Goal: Information Seeking & Learning: Compare options

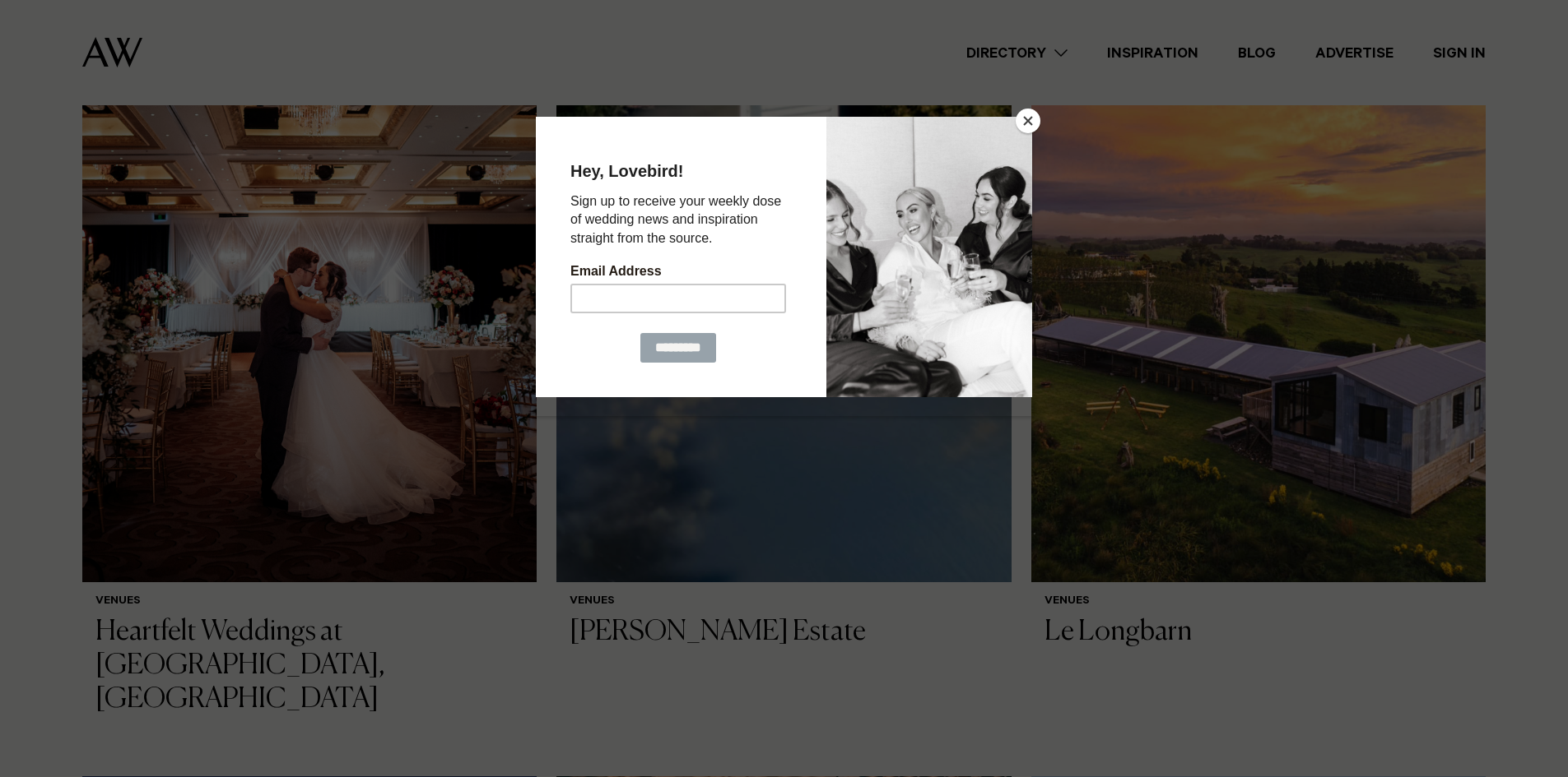
click at [1028, 115] on button "Close" at bounding box center [1027, 121] width 24 height 24
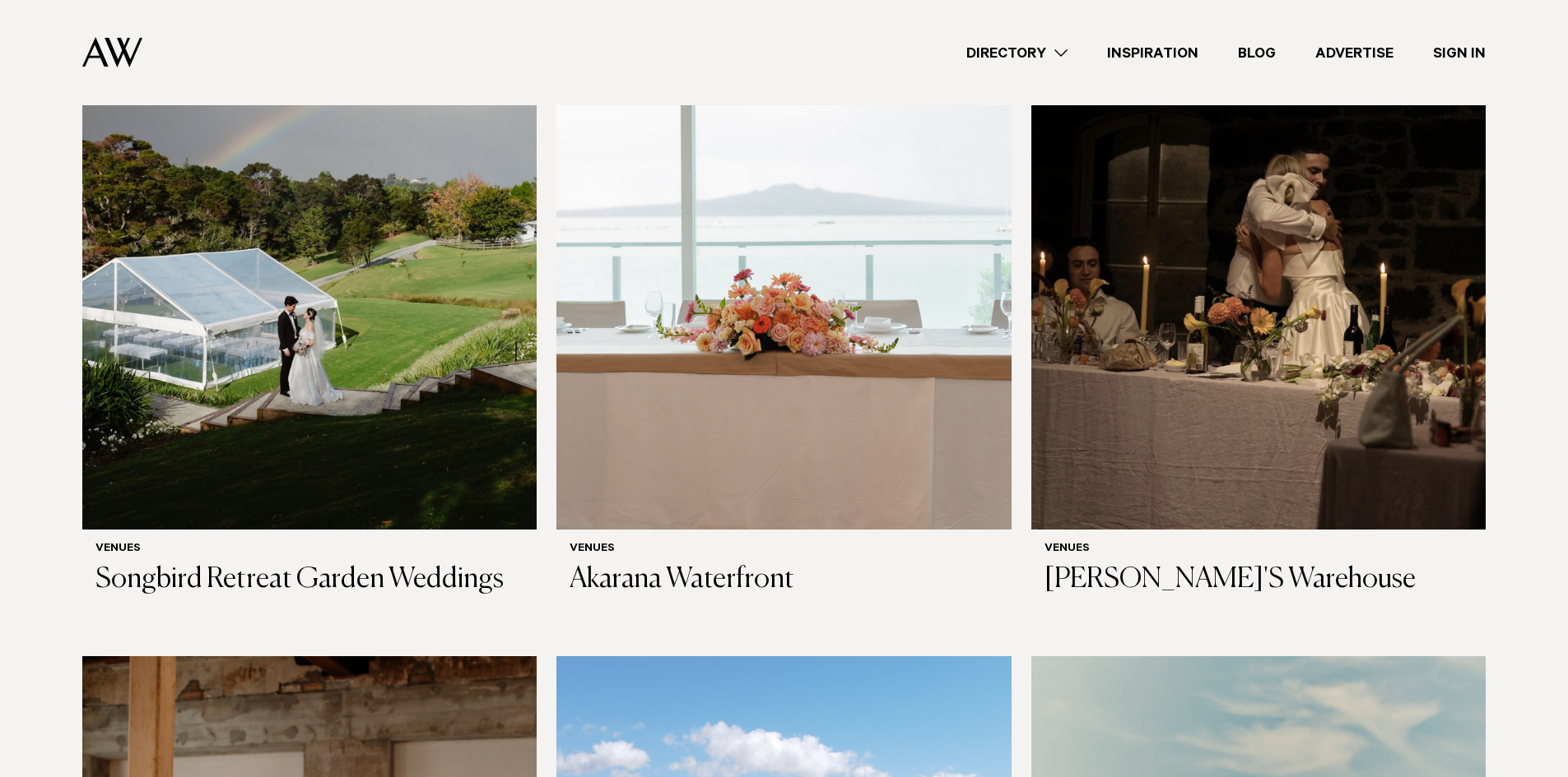
scroll to position [9461, 0]
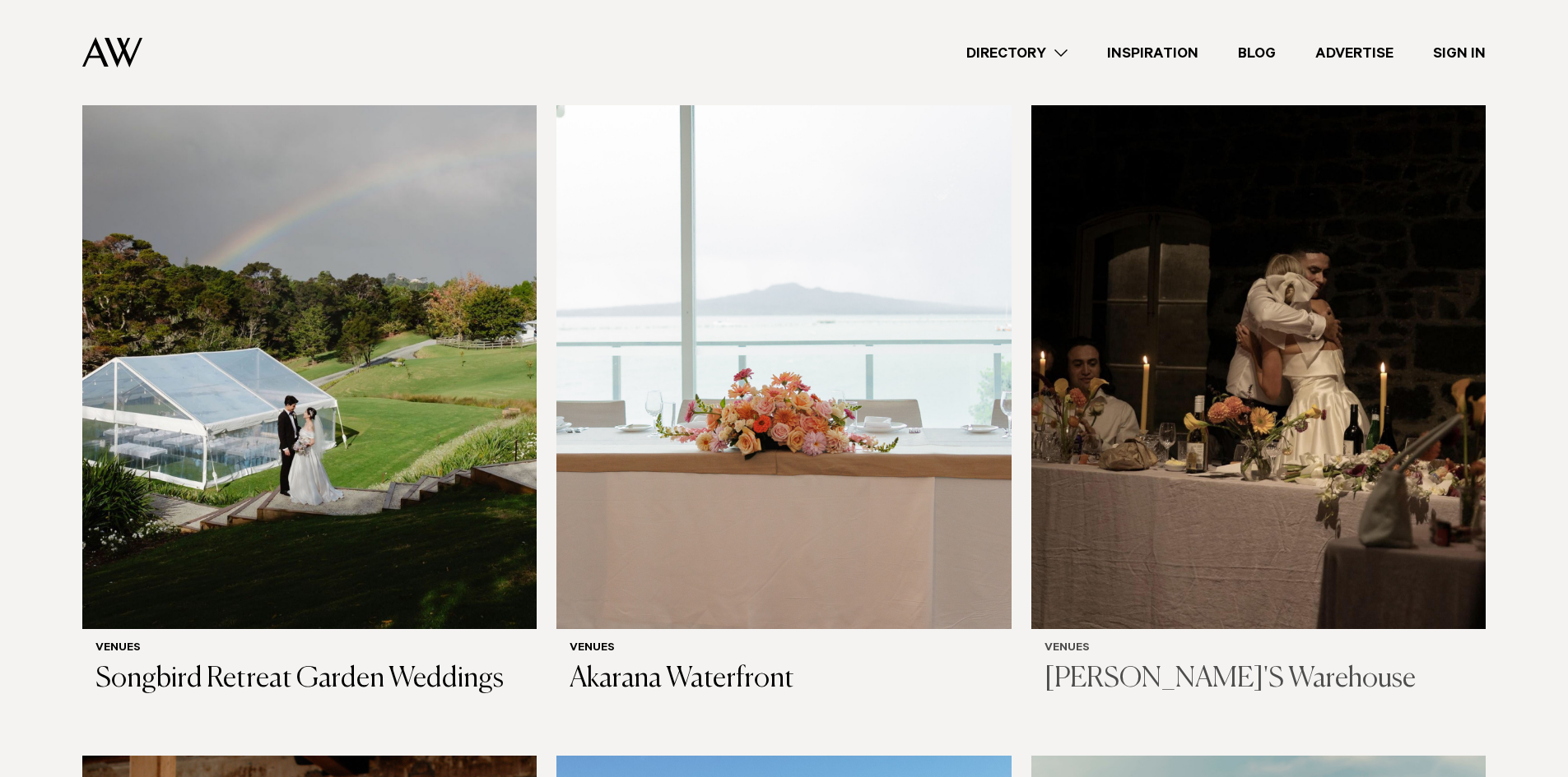
click at [1382, 435] on img at bounding box center [1258, 325] width 454 height 609
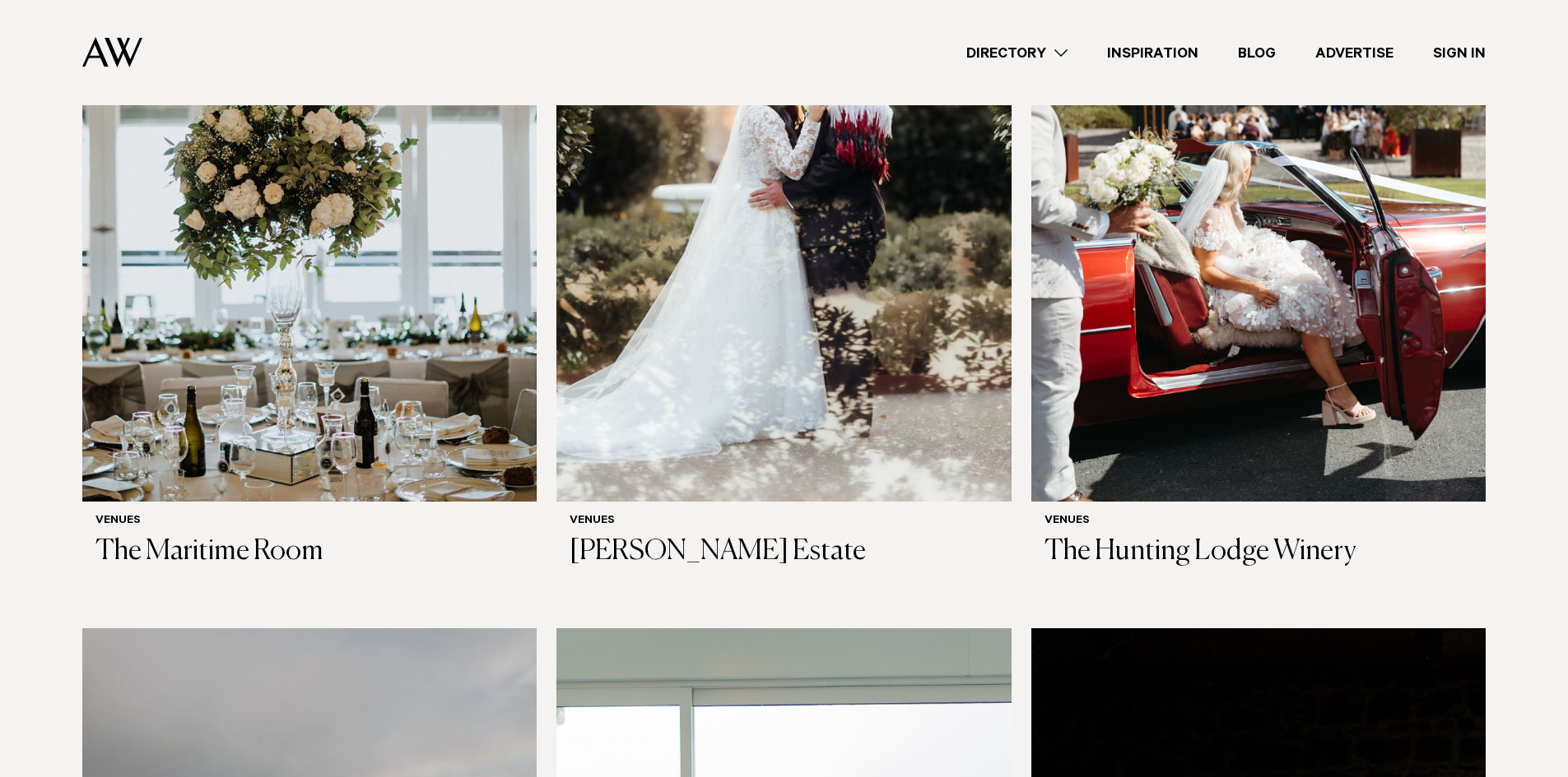
scroll to position [8556, 0]
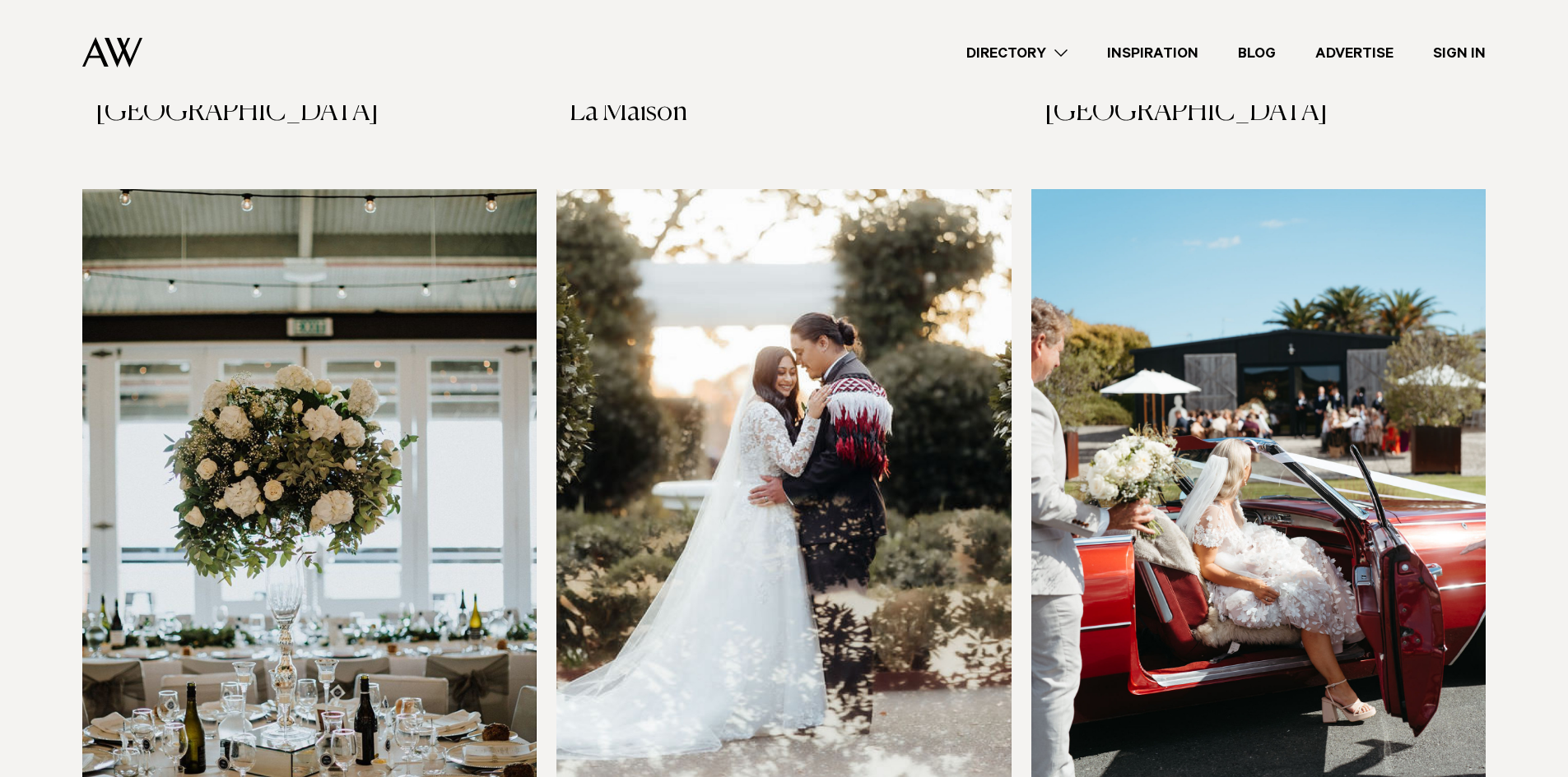
click at [1297, 627] on img at bounding box center [1258, 494] width 454 height 609
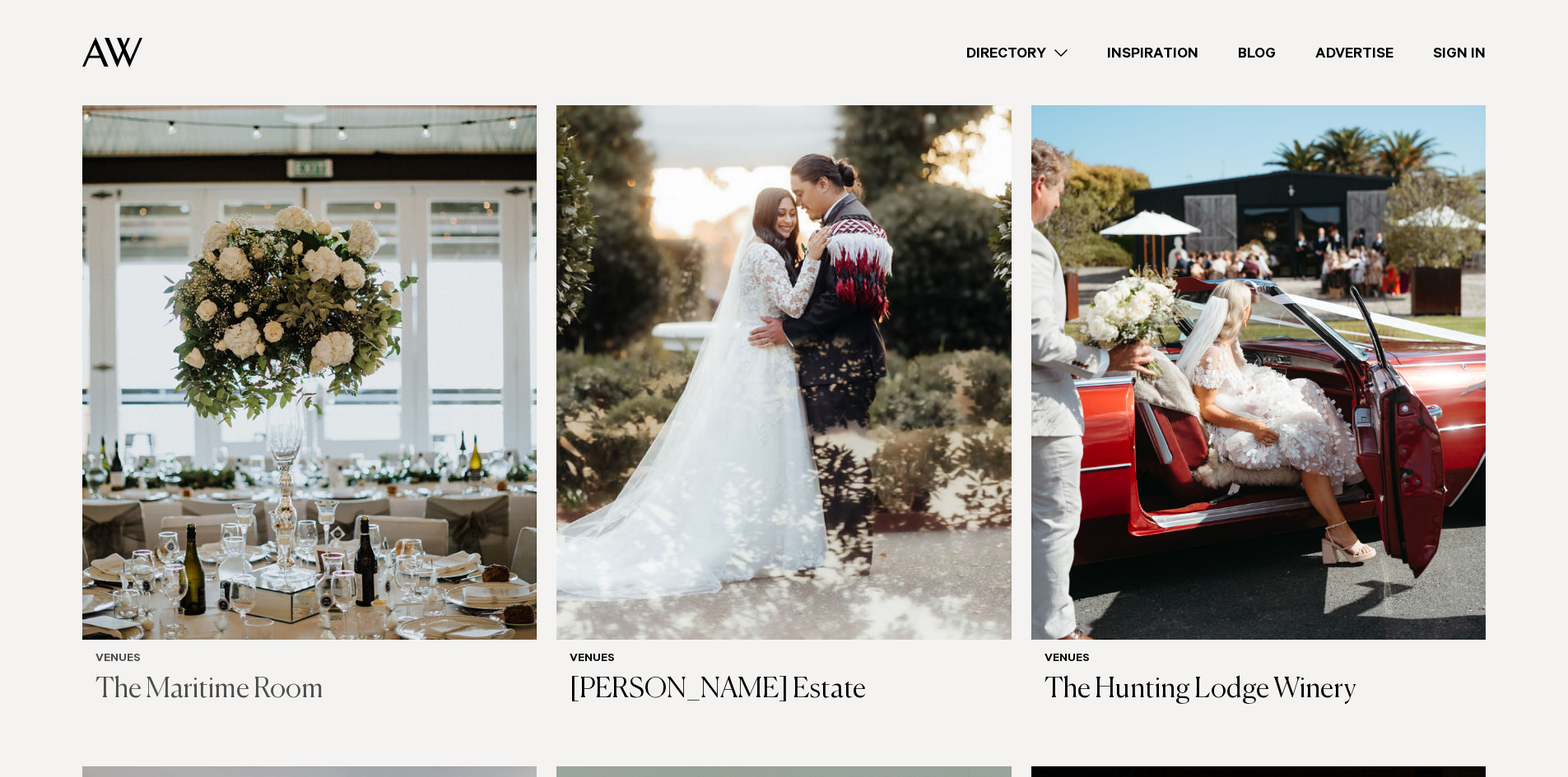
scroll to position [8720, 0]
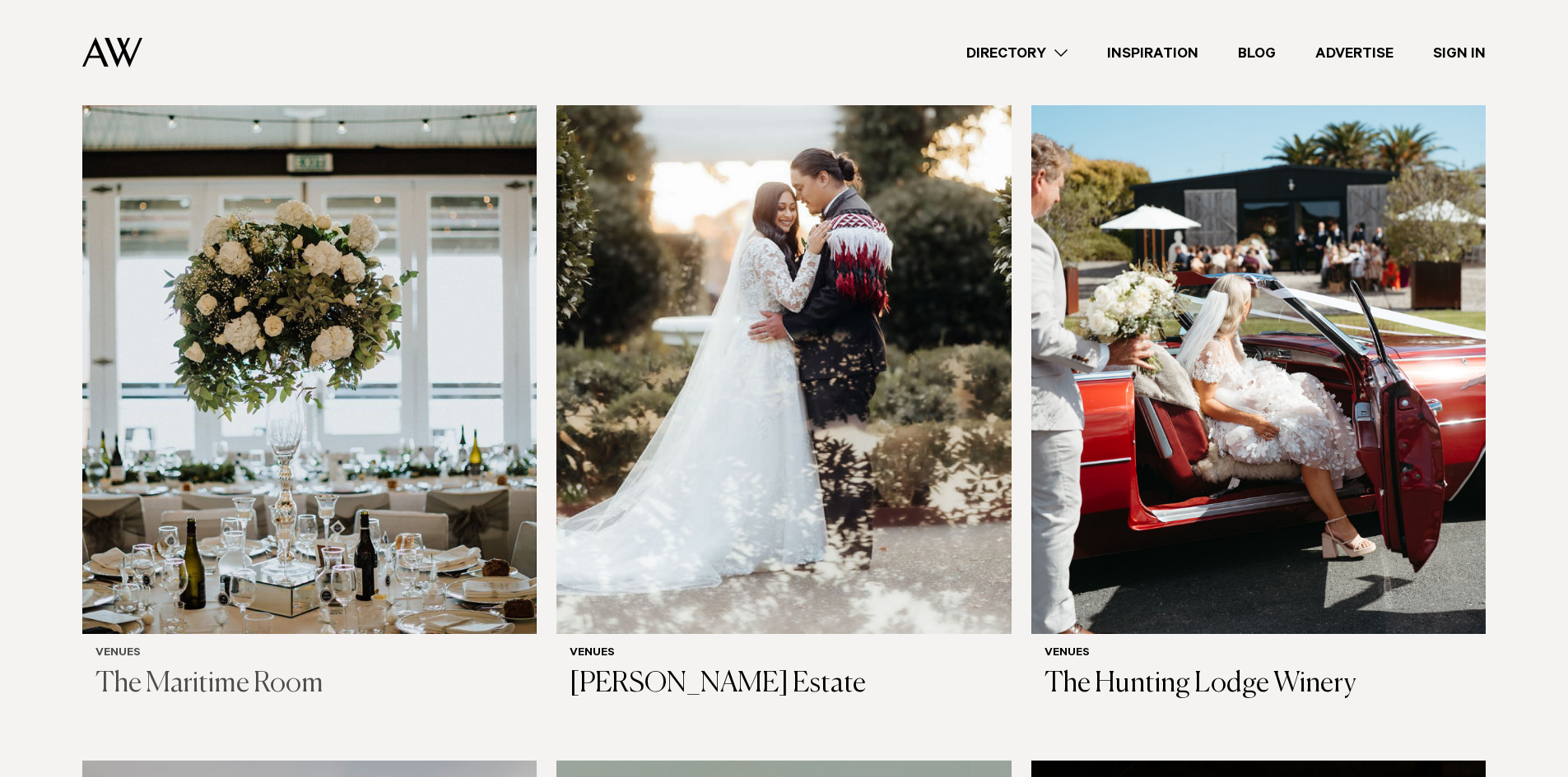
click at [414, 410] on img at bounding box center [309, 329] width 454 height 609
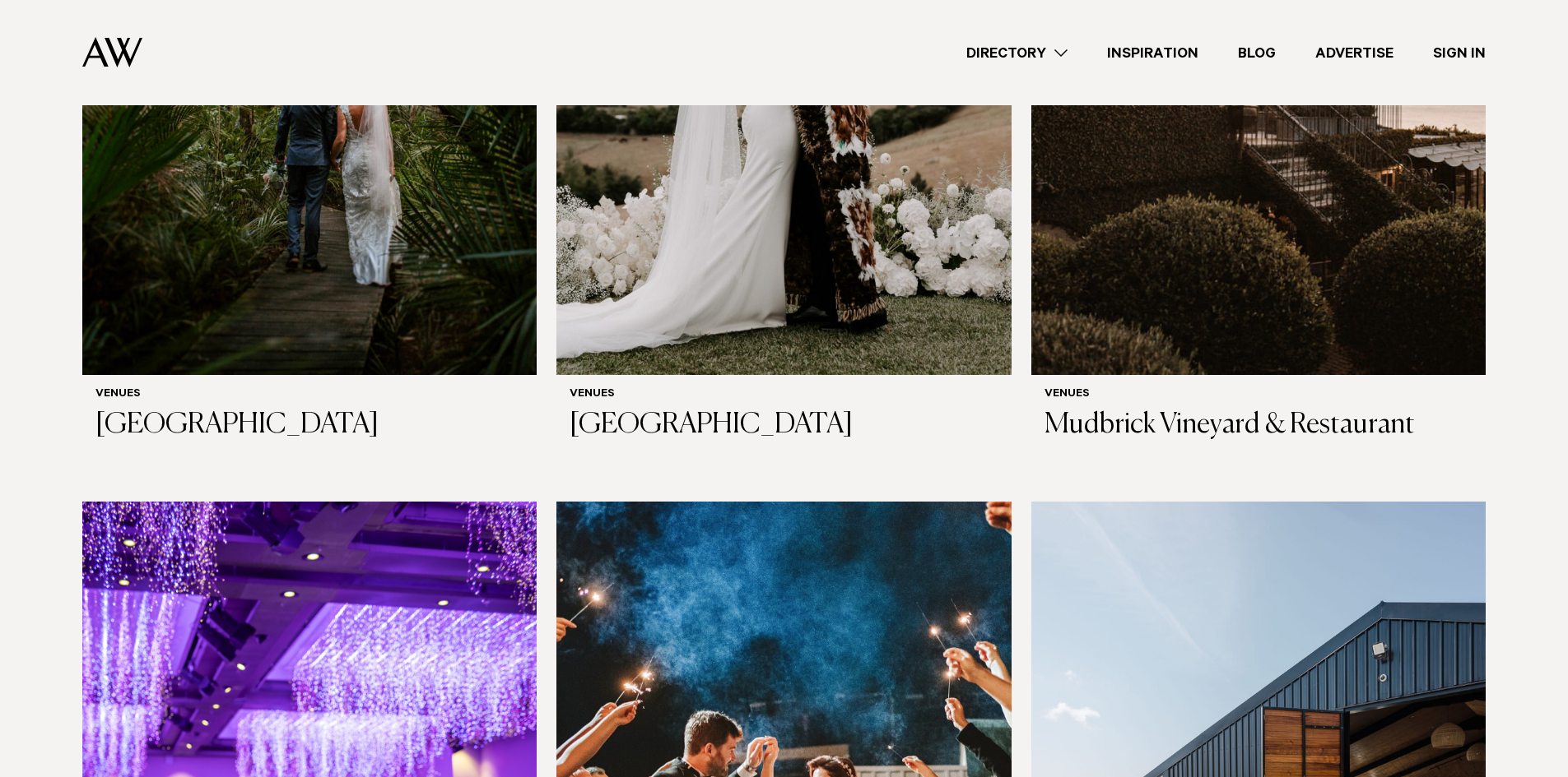
scroll to position [6581, 0]
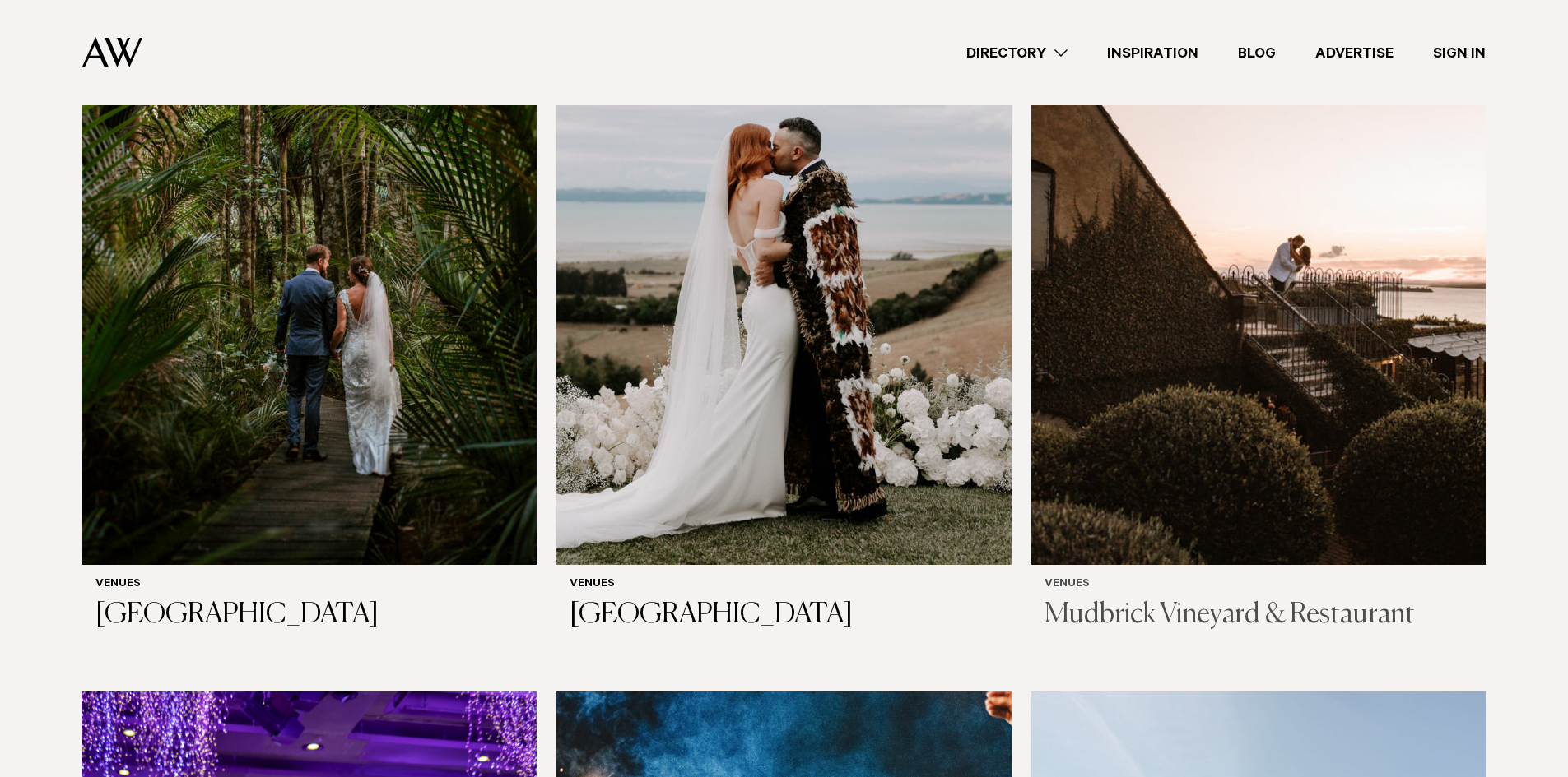
click at [1257, 431] on img at bounding box center [1258, 260] width 454 height 609
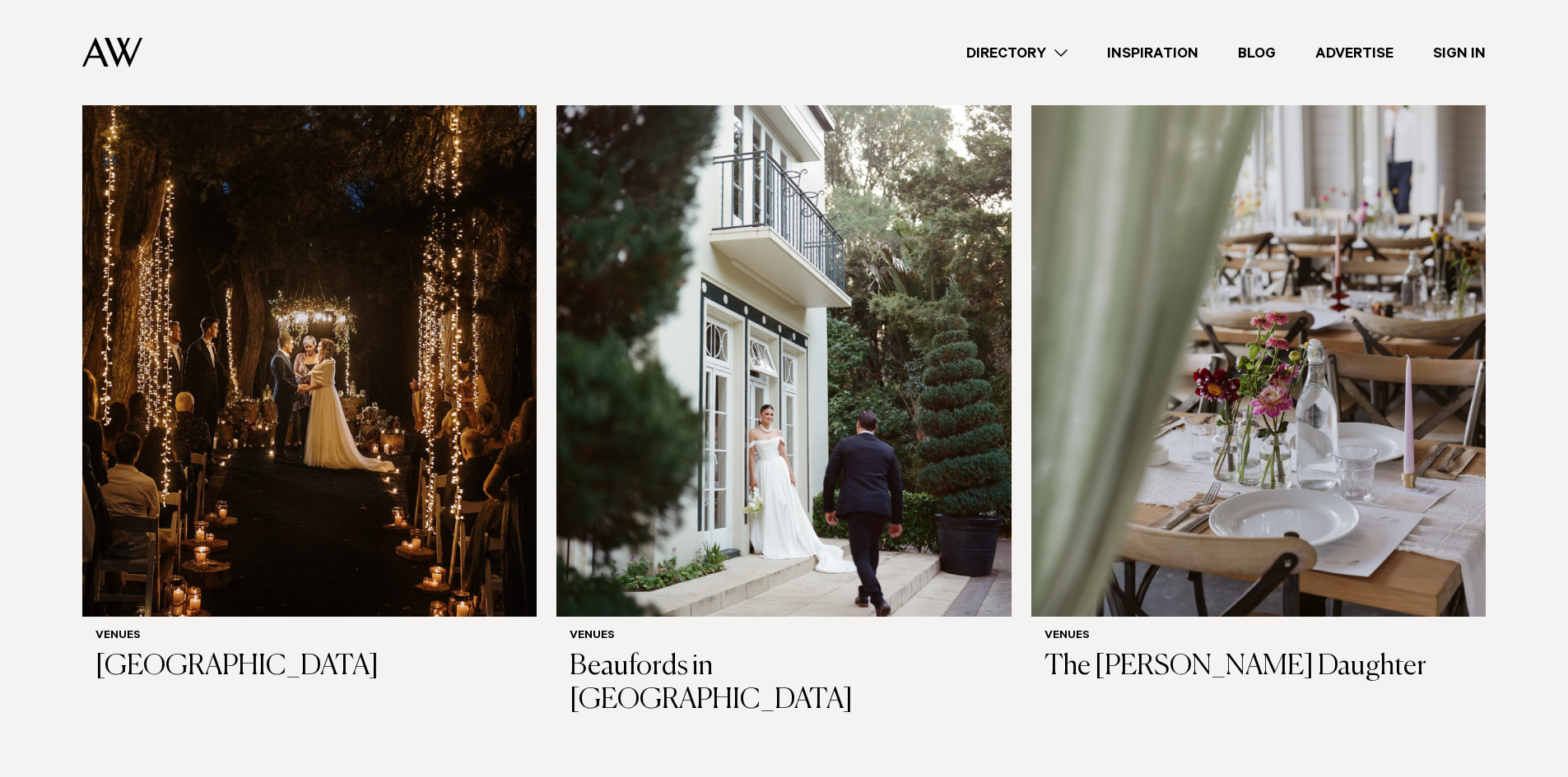
scroll to position [4854, 0]
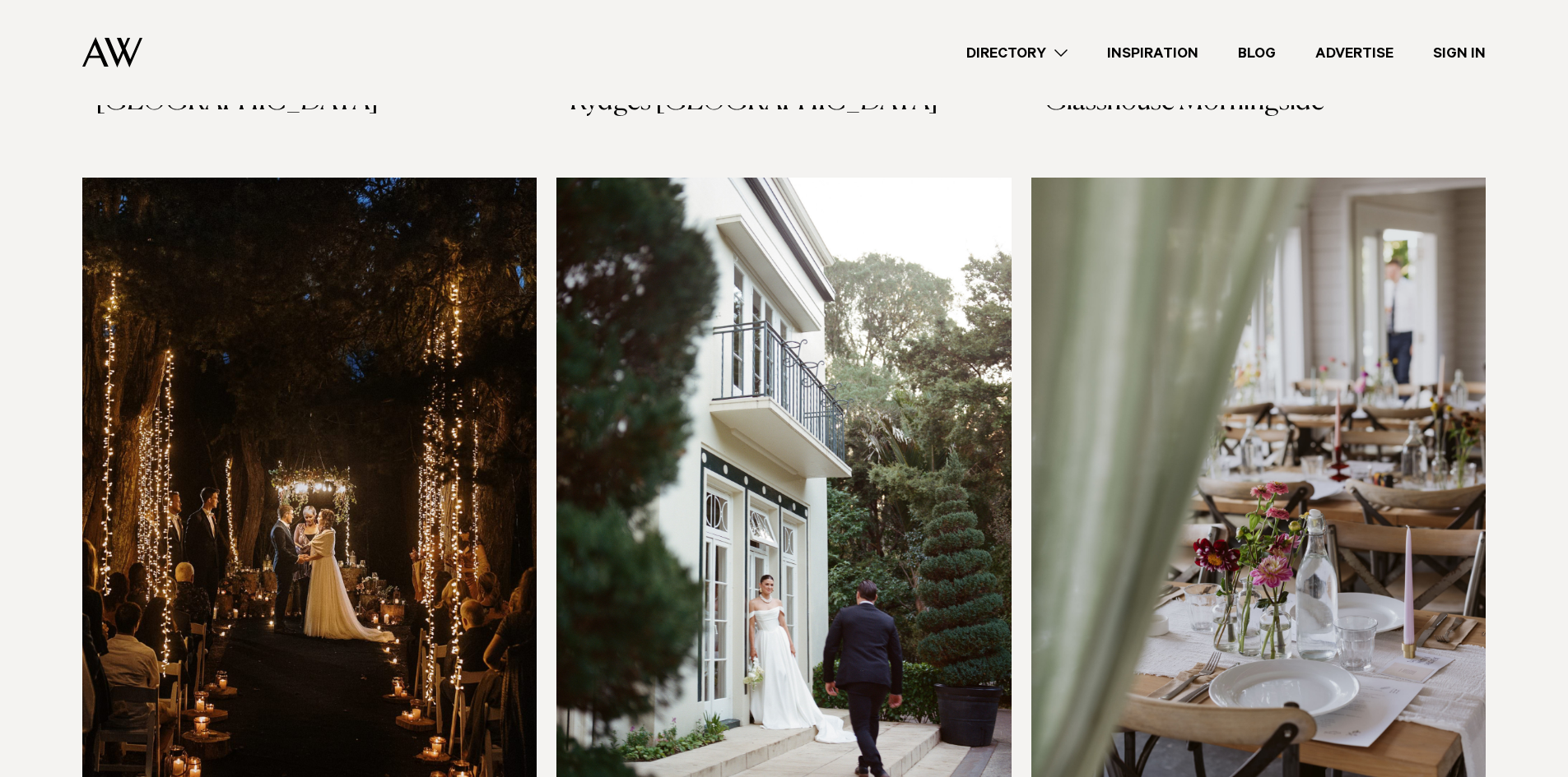
click at [949, 493] on img at bounding box center [783, 482] width 454 height 609
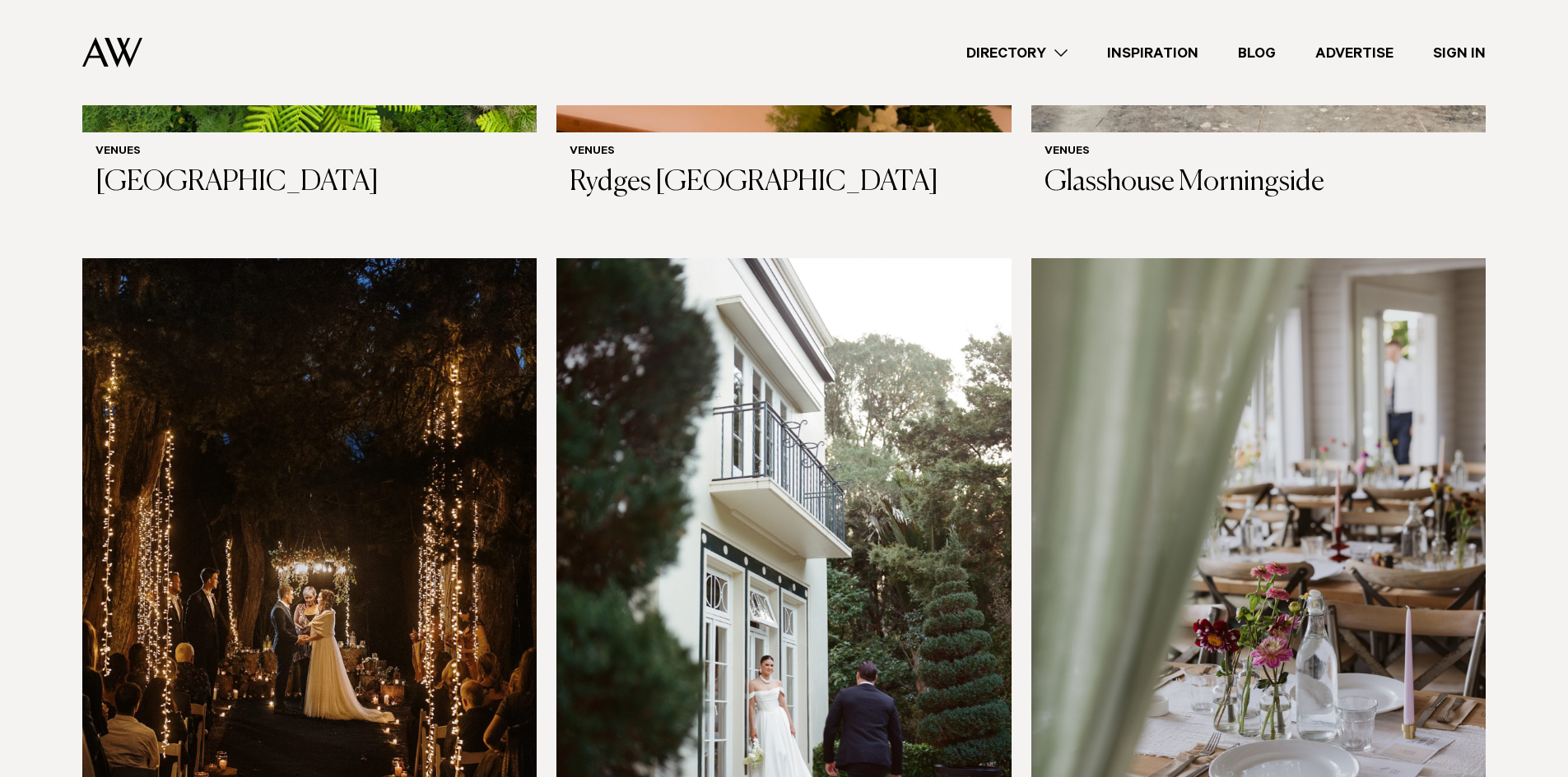
scroll to position [4772, 0]
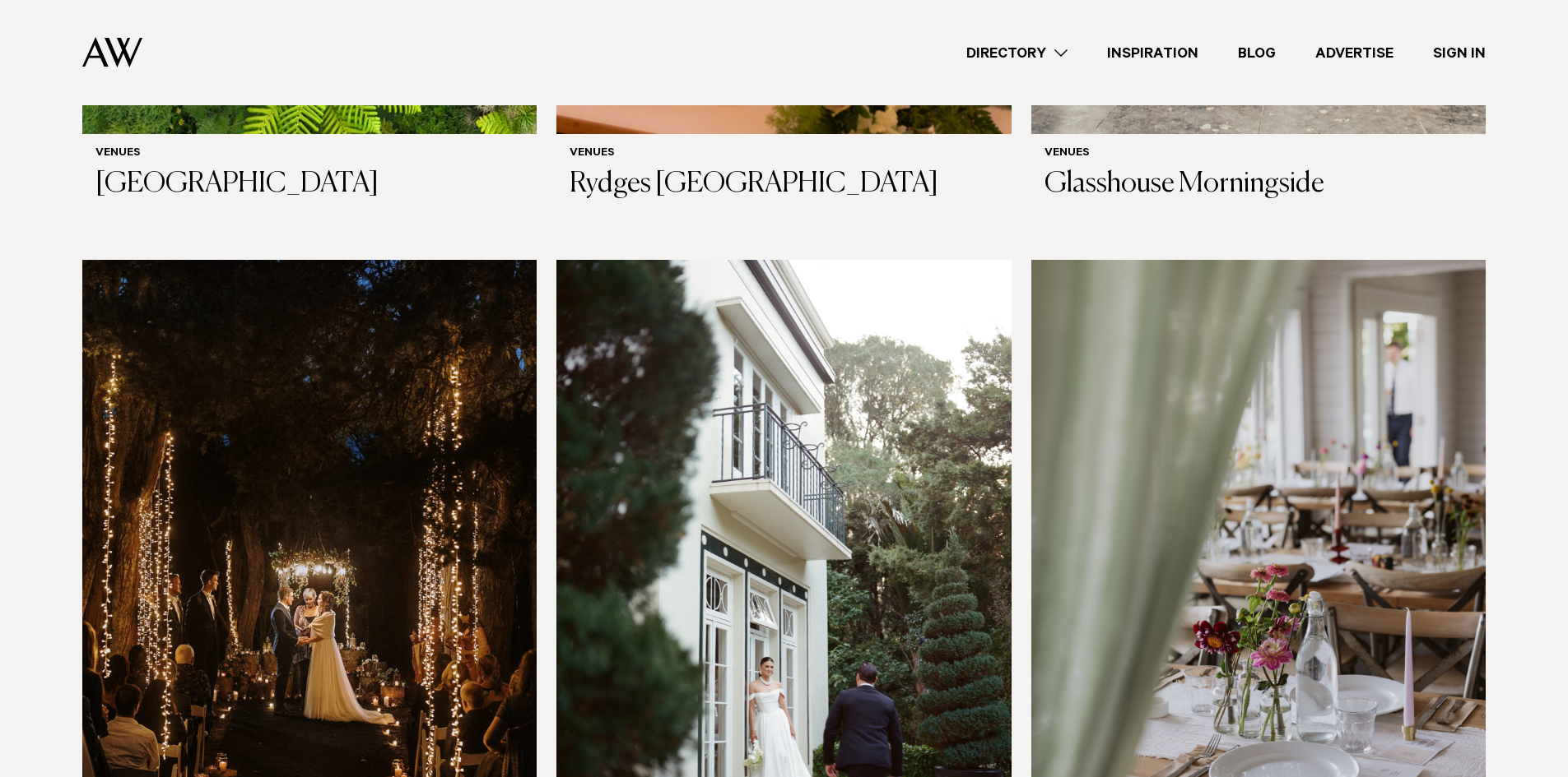
click at [1436, 582] on img at bounding box center [1258, 565] width 454 height 609
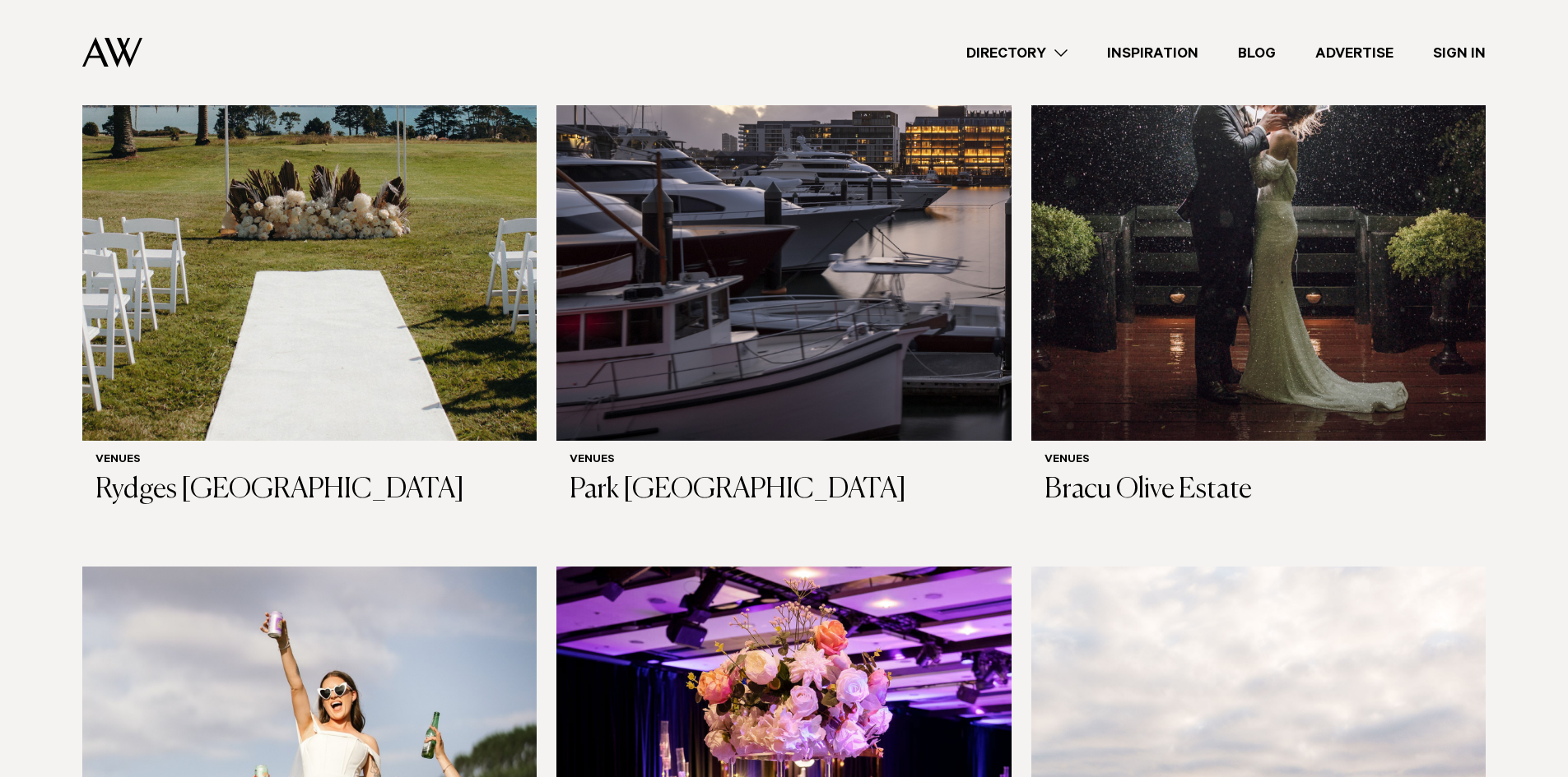
scroll to position [2797, 0]
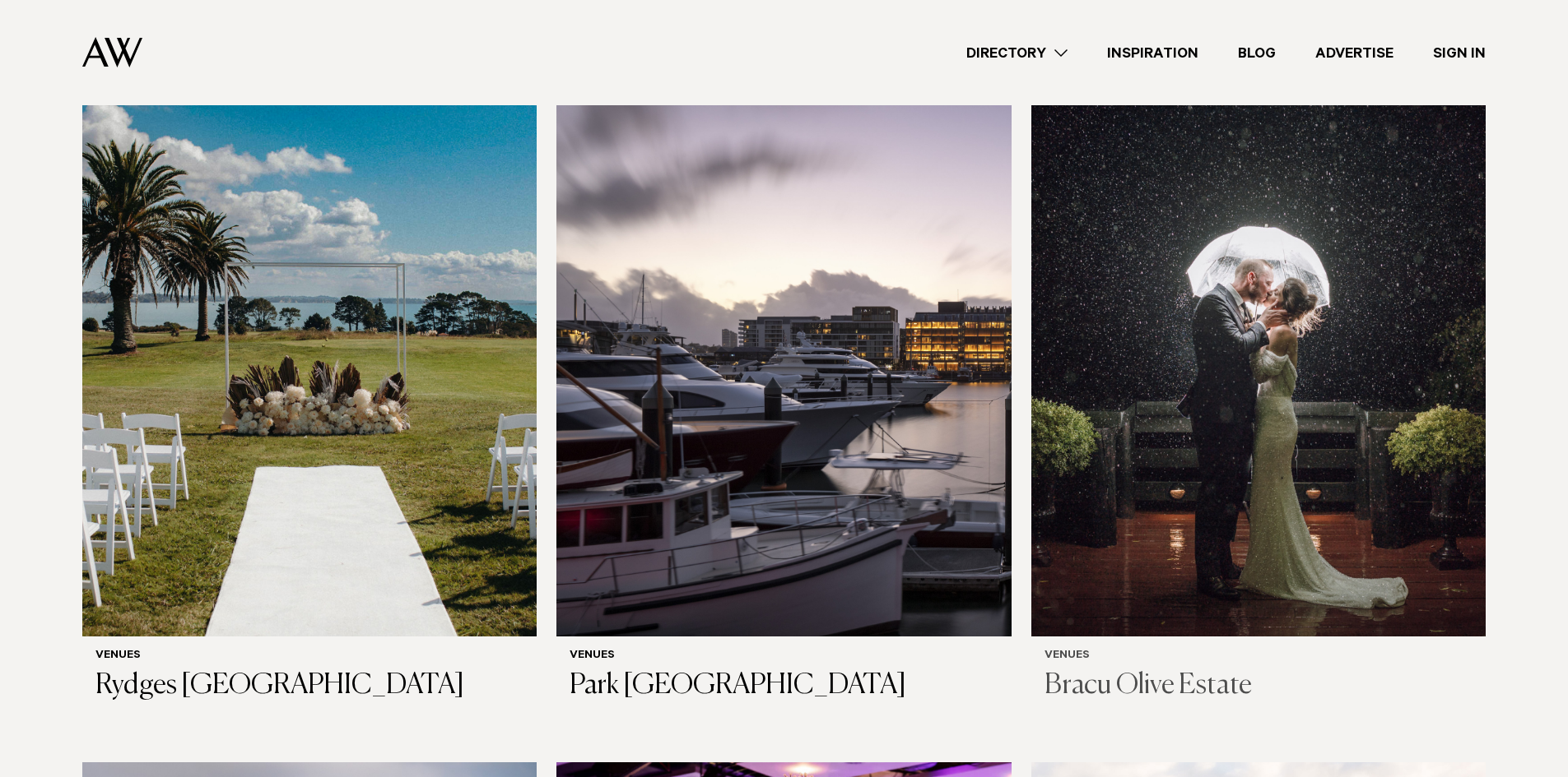
click at [1408, 515] on img at bounding box center [1258, 332] width 454 height 609
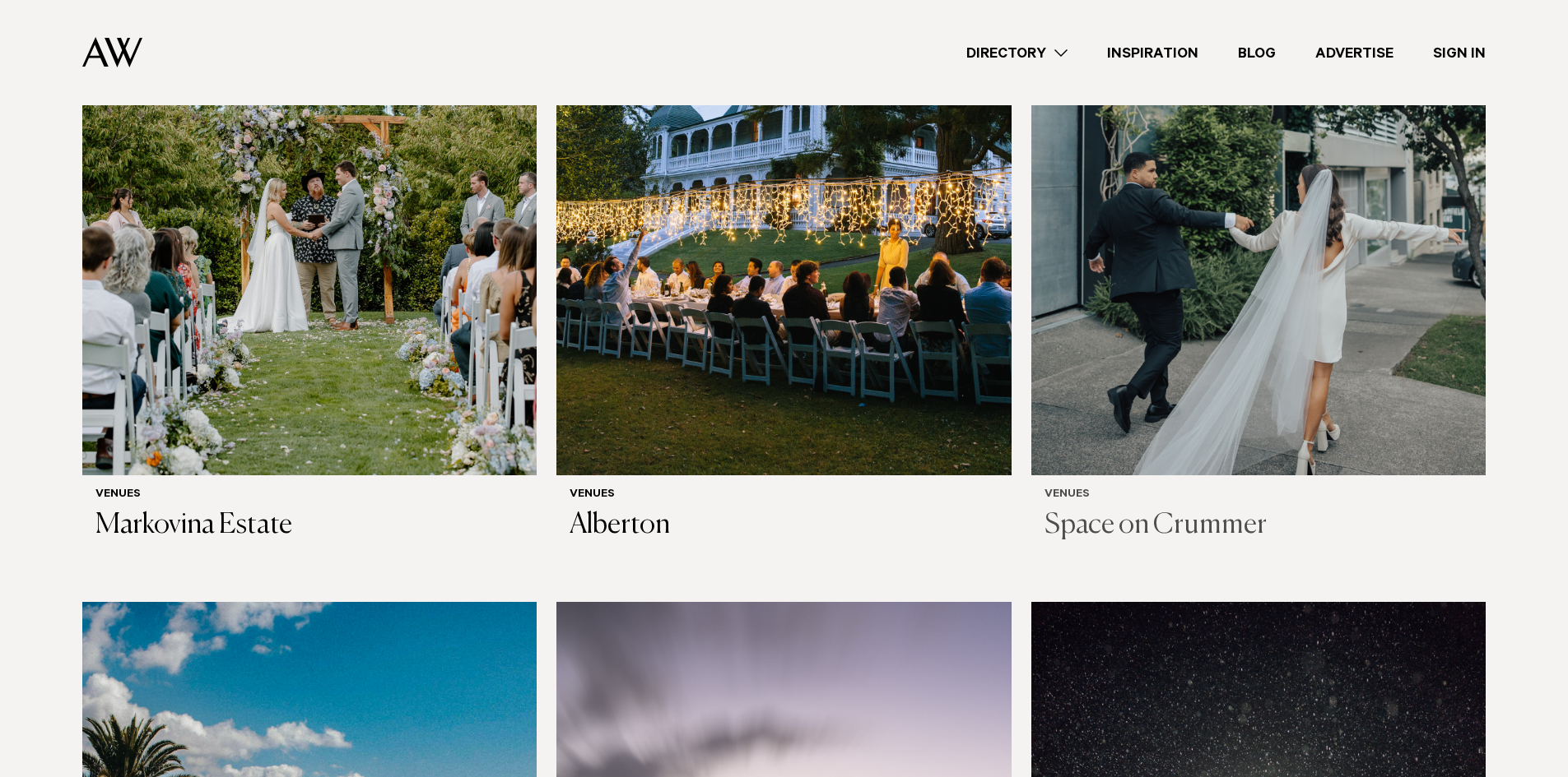
scroll to position [1975, 0]
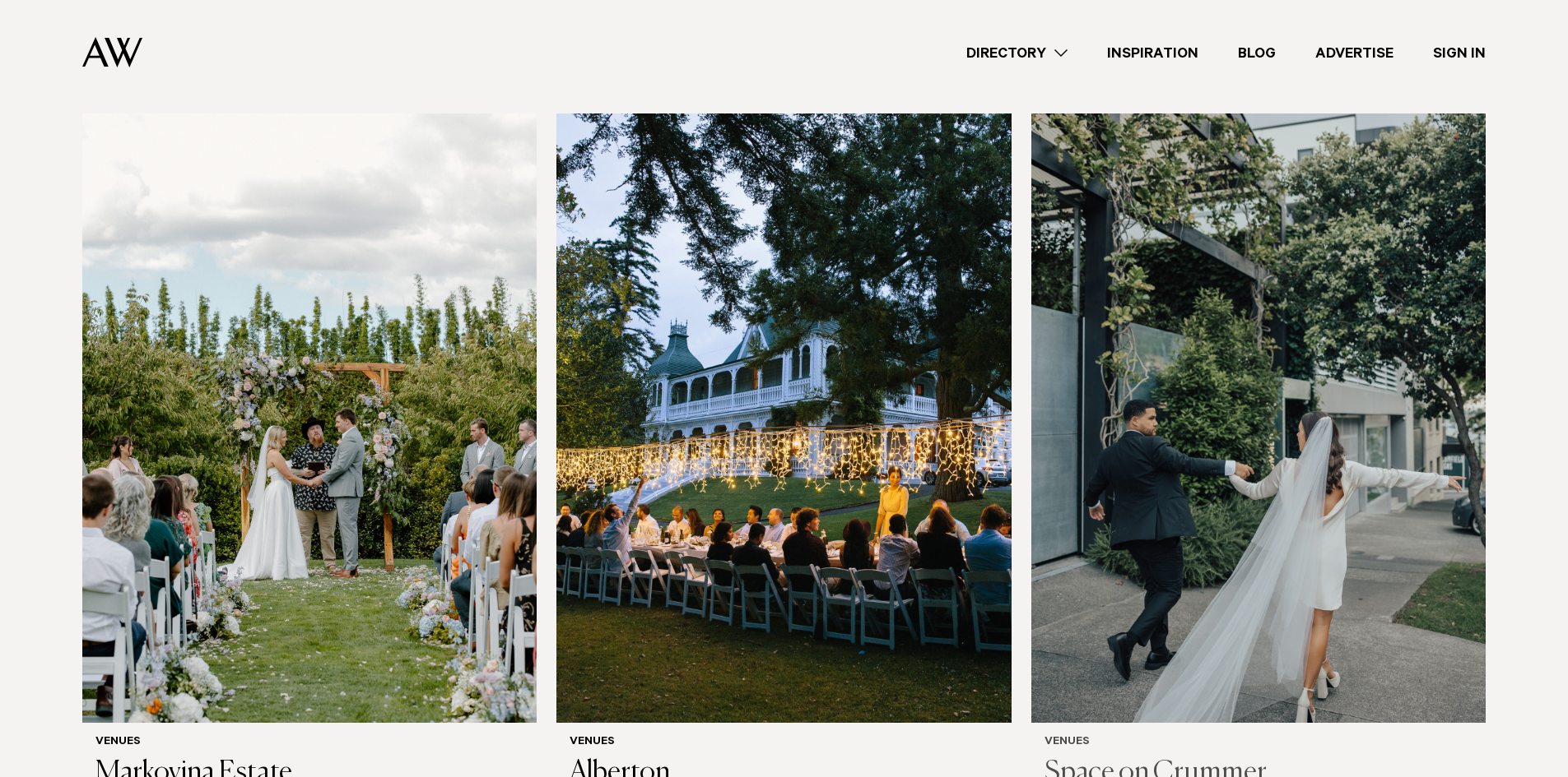
click at [1311, 422] on img at bounding box center [1258, 418] width 454 height 609
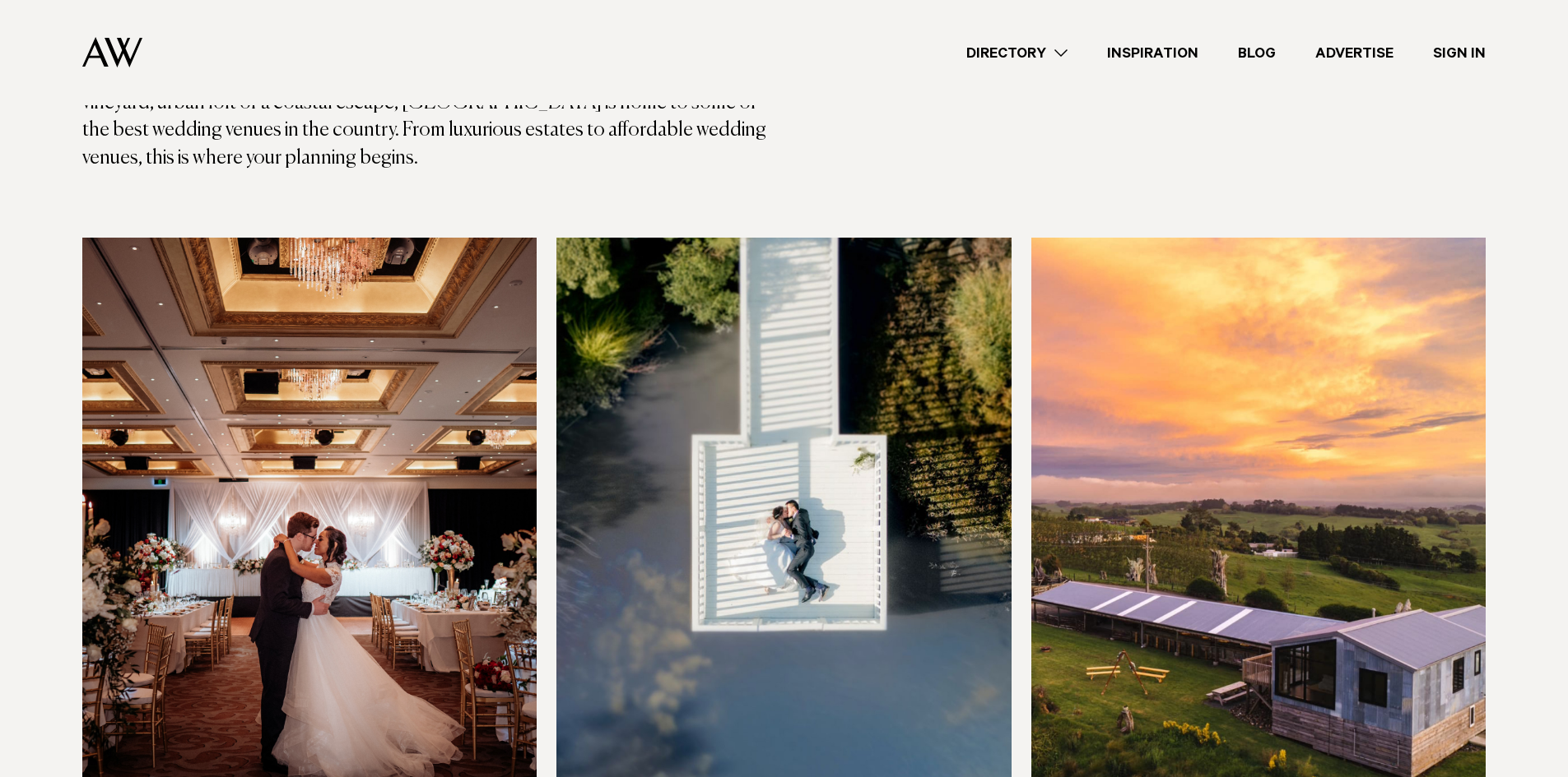
scroll to position [164, 0]
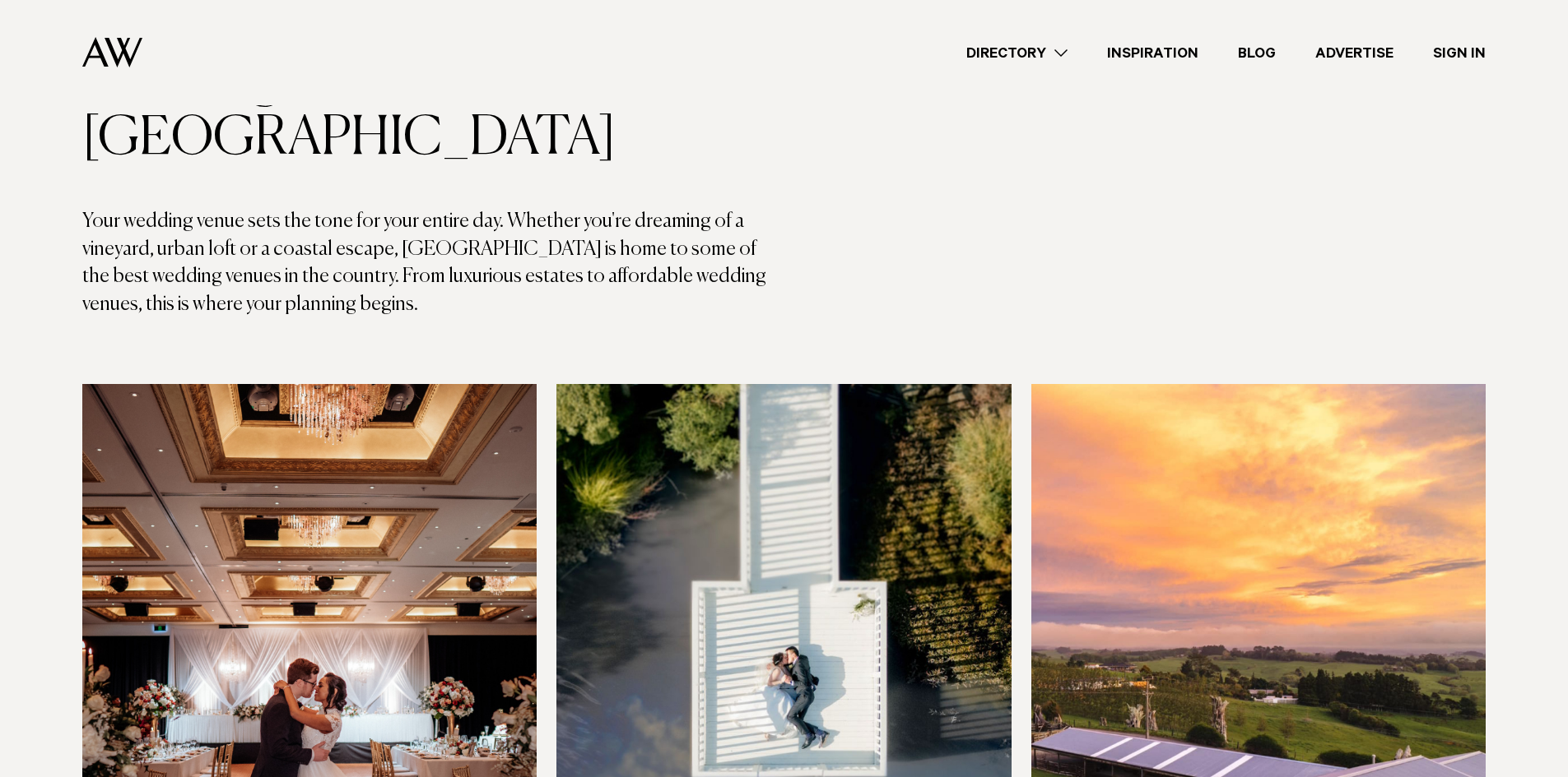
click at [887, 645] on img at bounding box center [783, 689] width 454 height 609
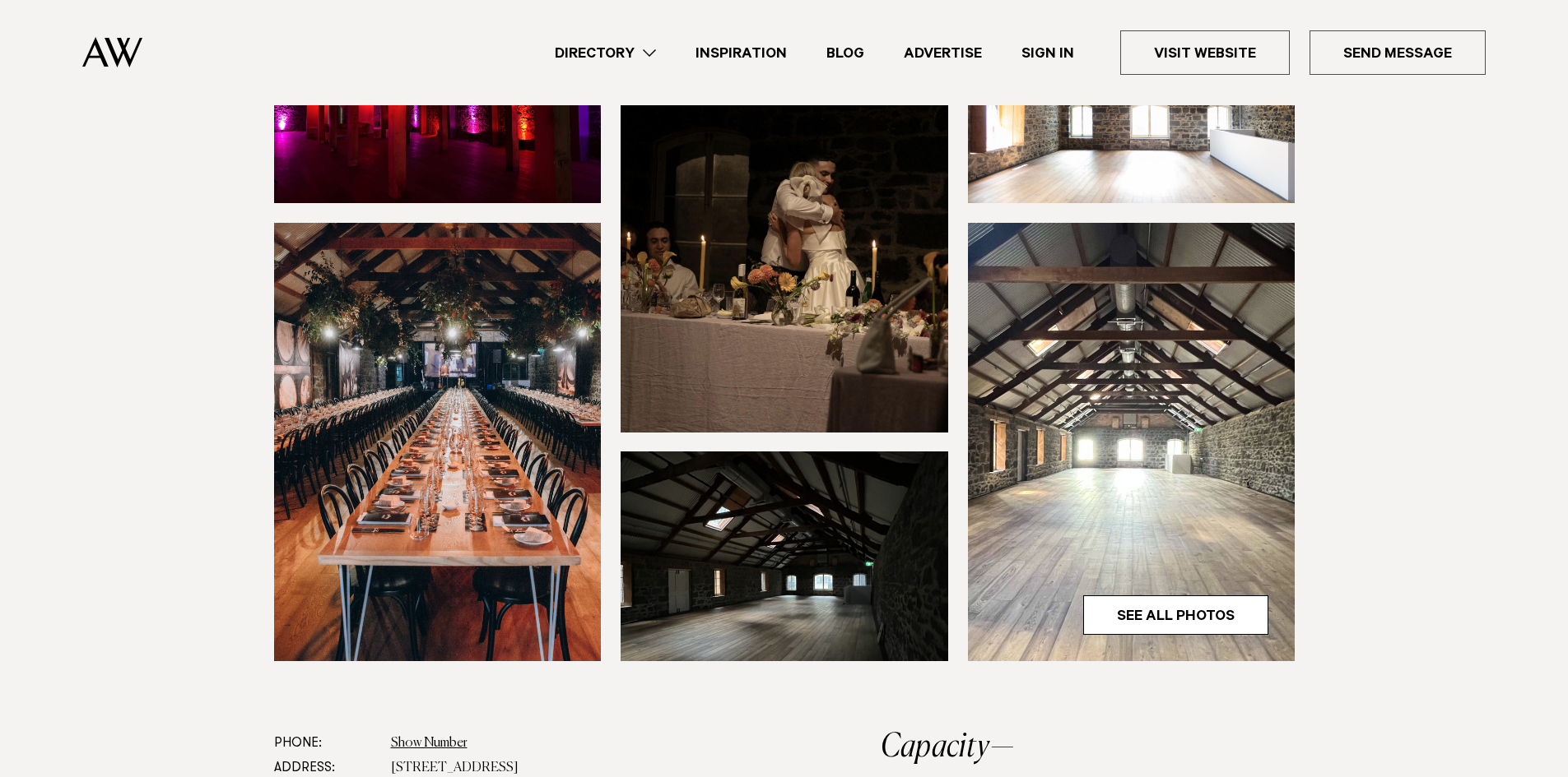
scroll to position [576, 0]
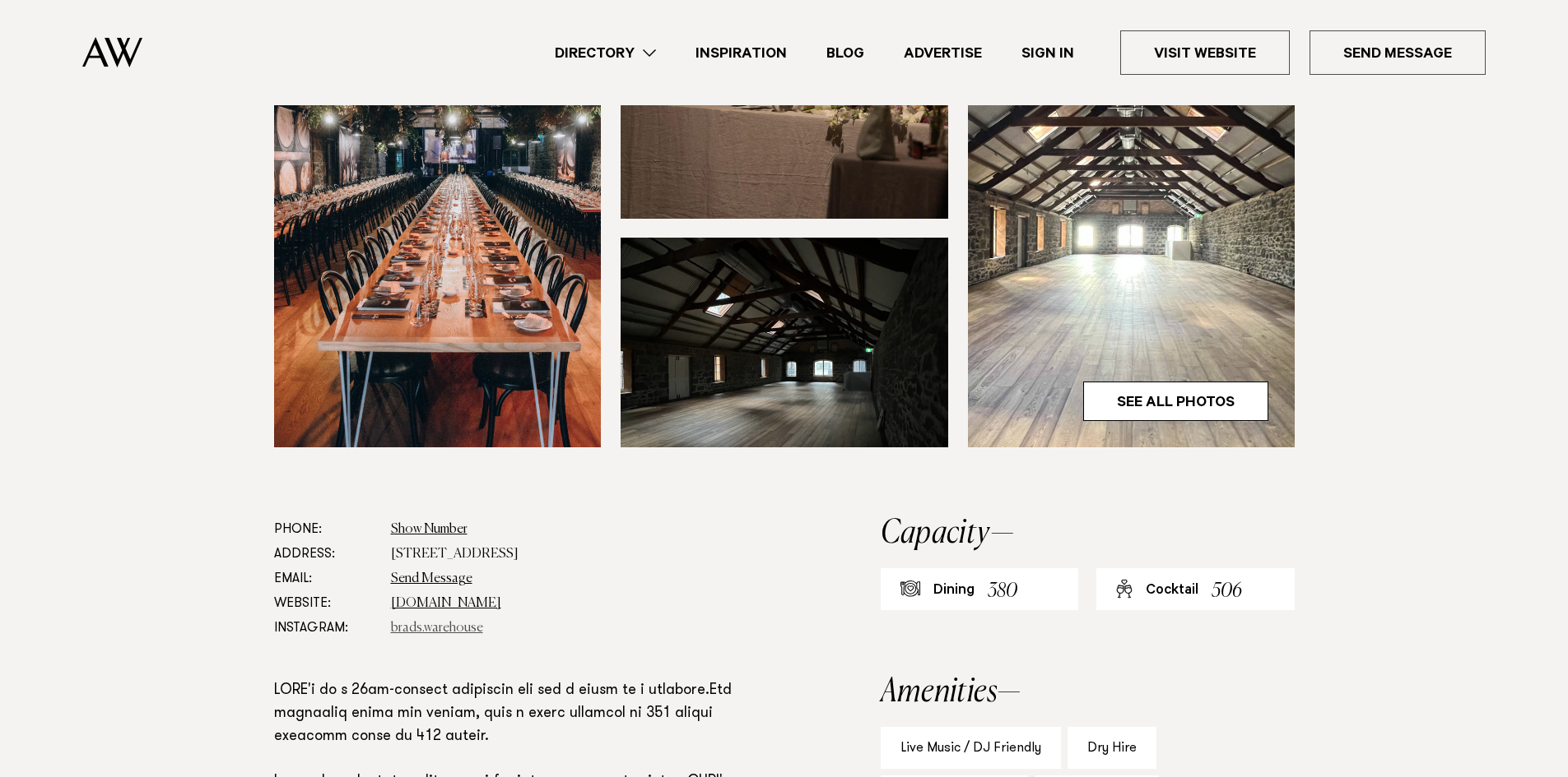
click at [455, 622] on link "brads.warehouse" at bounding box center [437, 628] width 93 height 14
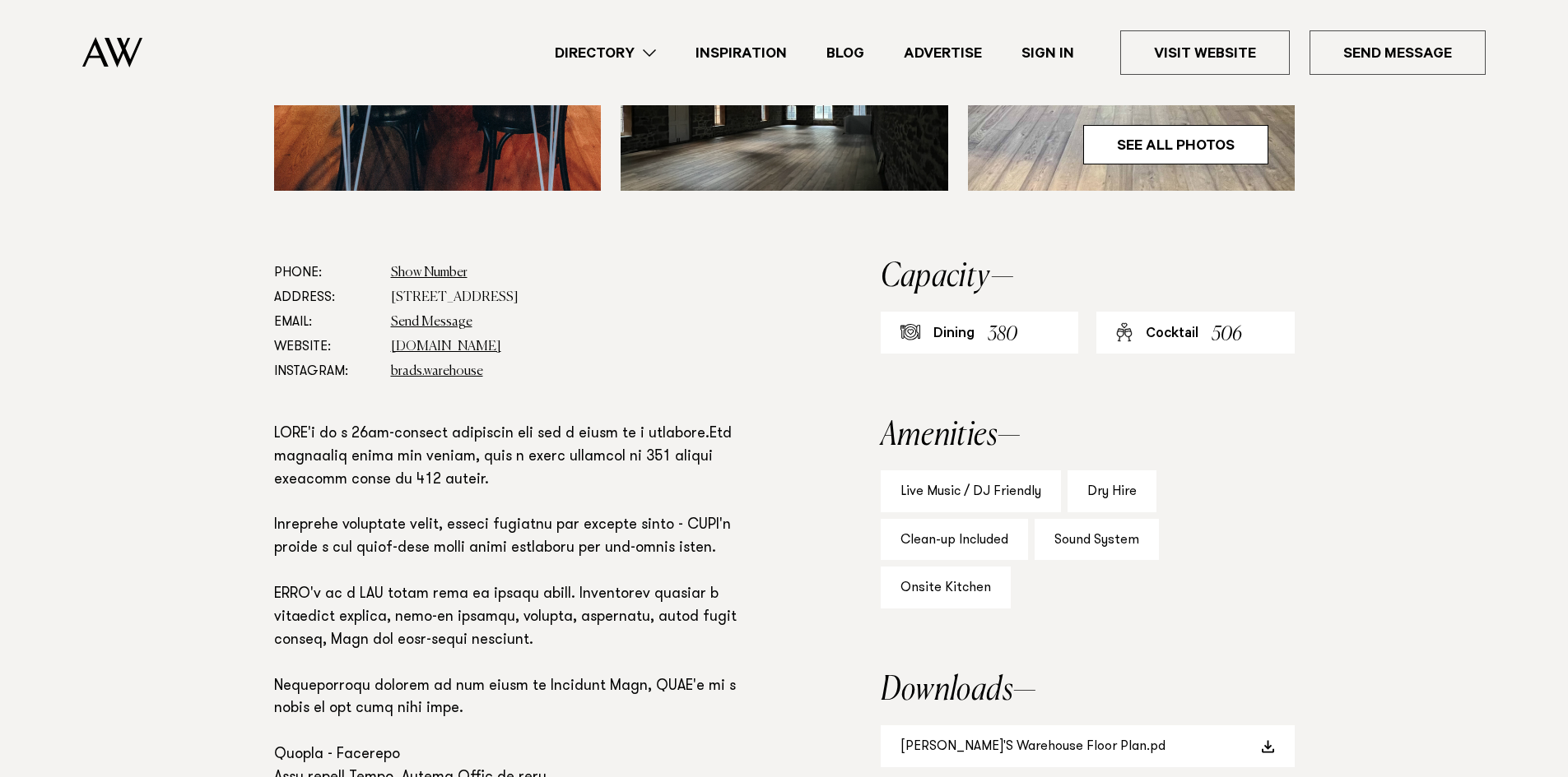
scroll to position [1151, 0]
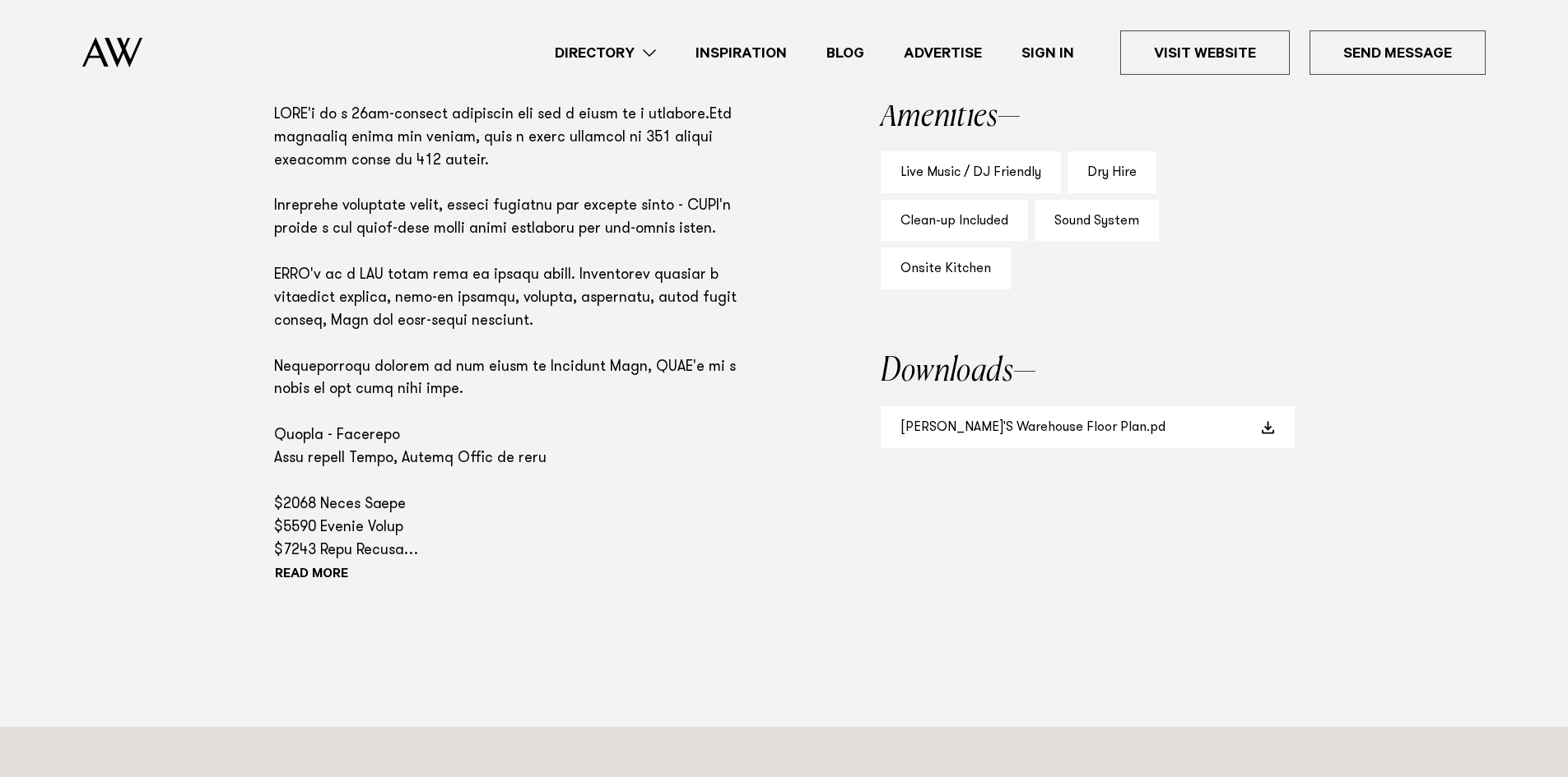
click at [325, 507] on div "Read more" at bounding box center [524, 346] width 501 height 484
click at [336, 564] on button "Read more" at bounding box center [347, 576] width 148 height 24
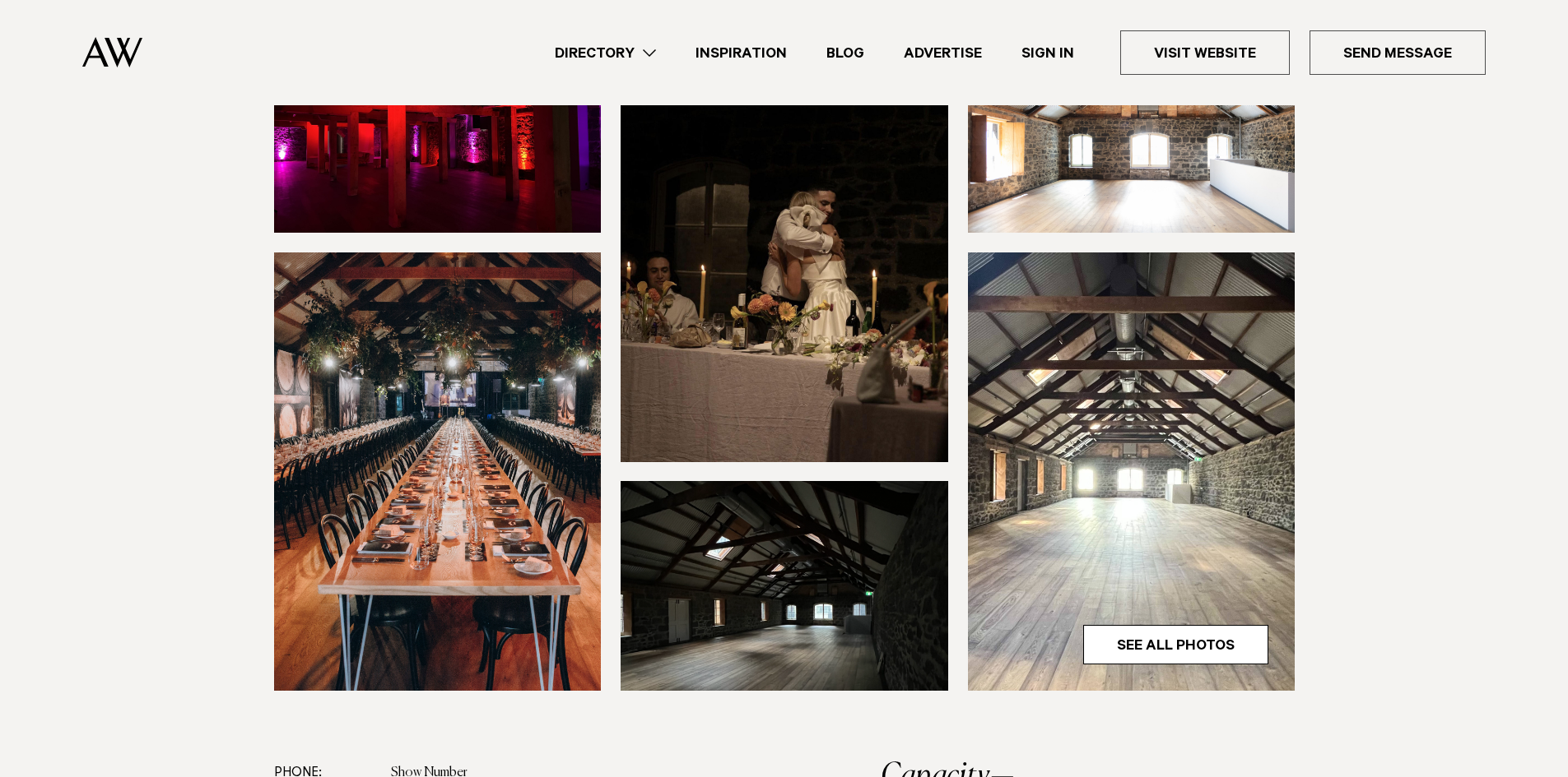
scroll to position [226, 0]
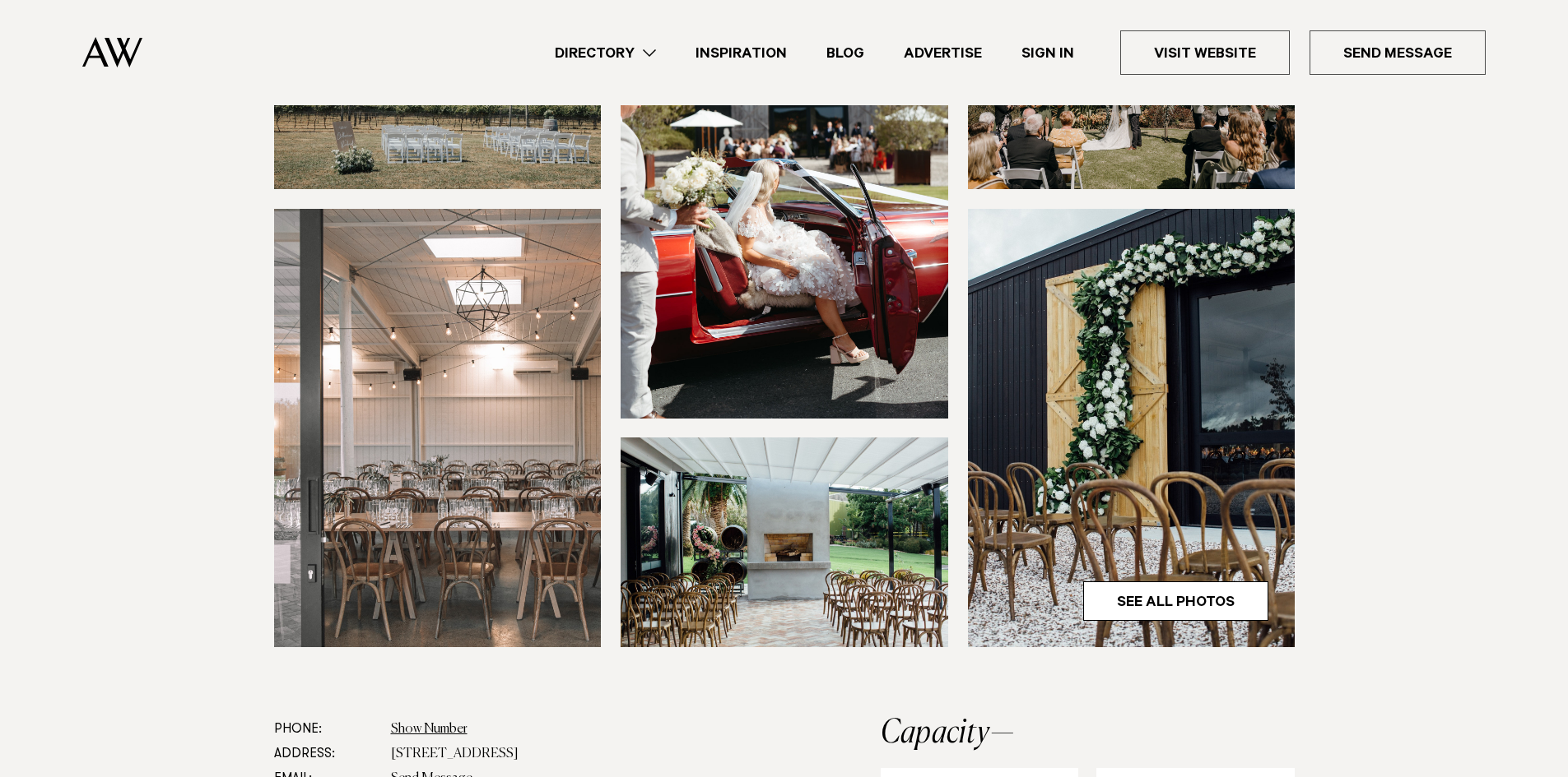
scroll to position [576, 0]
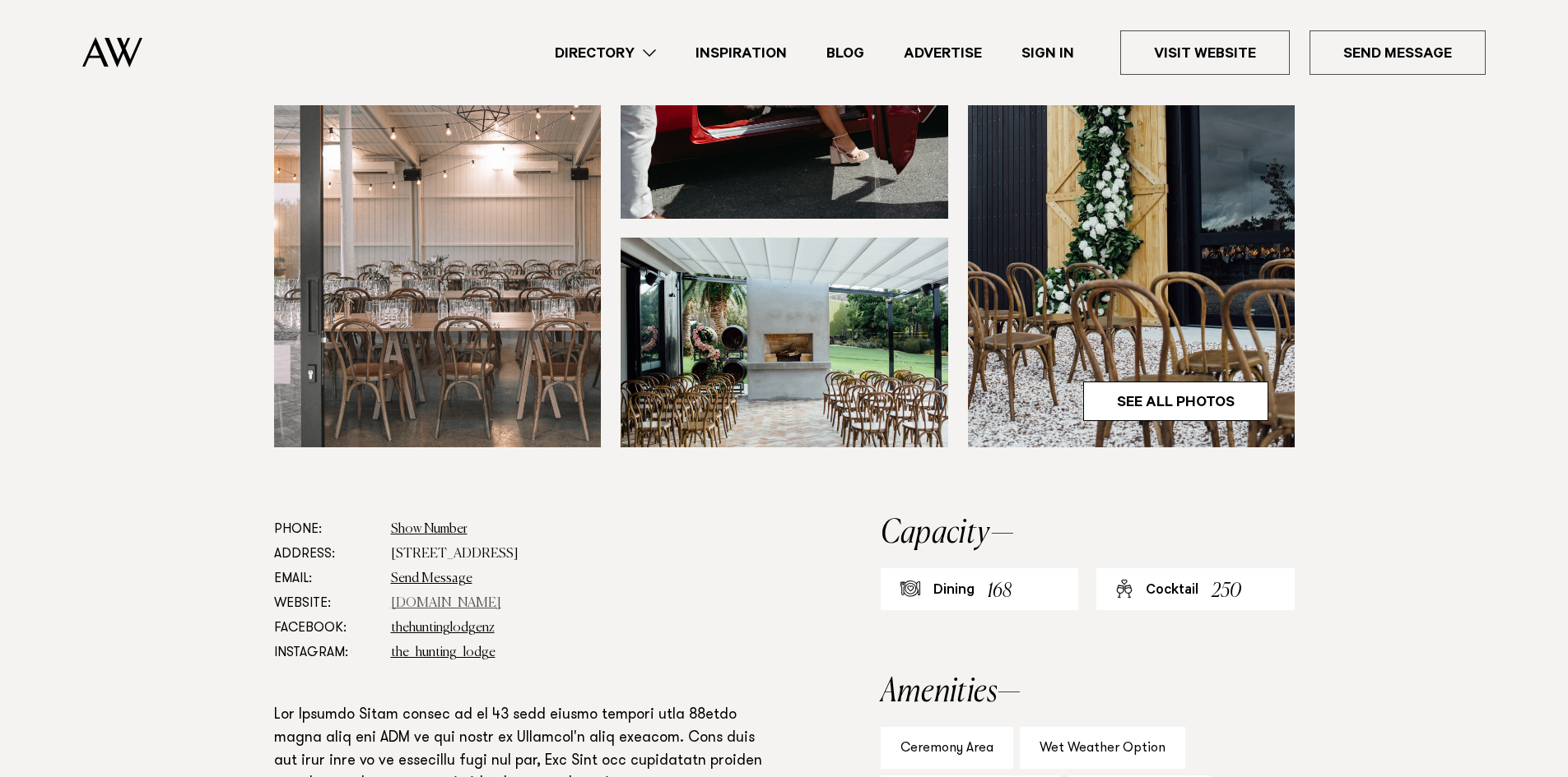
click at [502, 599] on link "www.thehuntinglodge.com" at bounding box center [446, 604] width 111 height 14
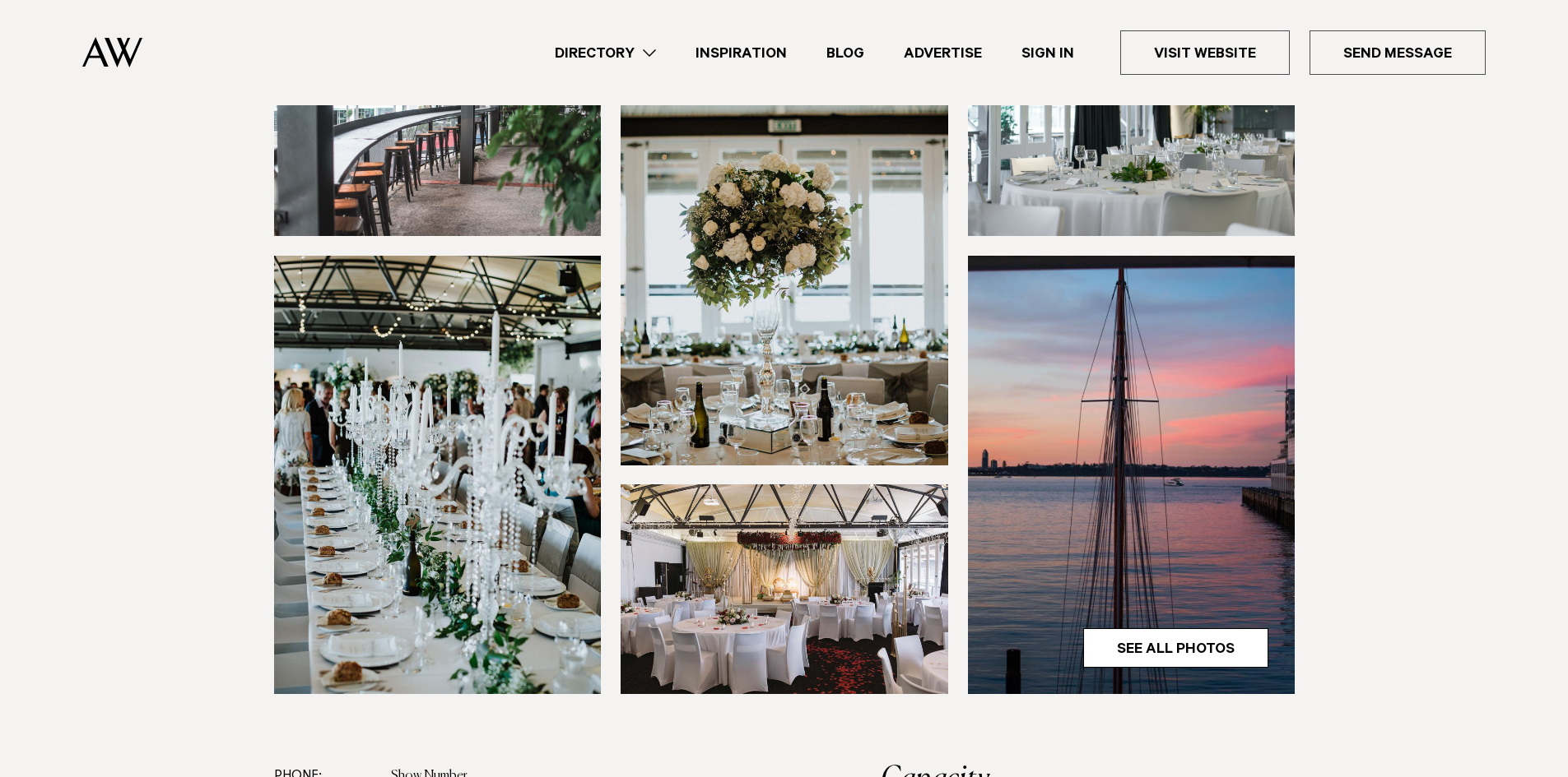
scroll to position [493, 0]
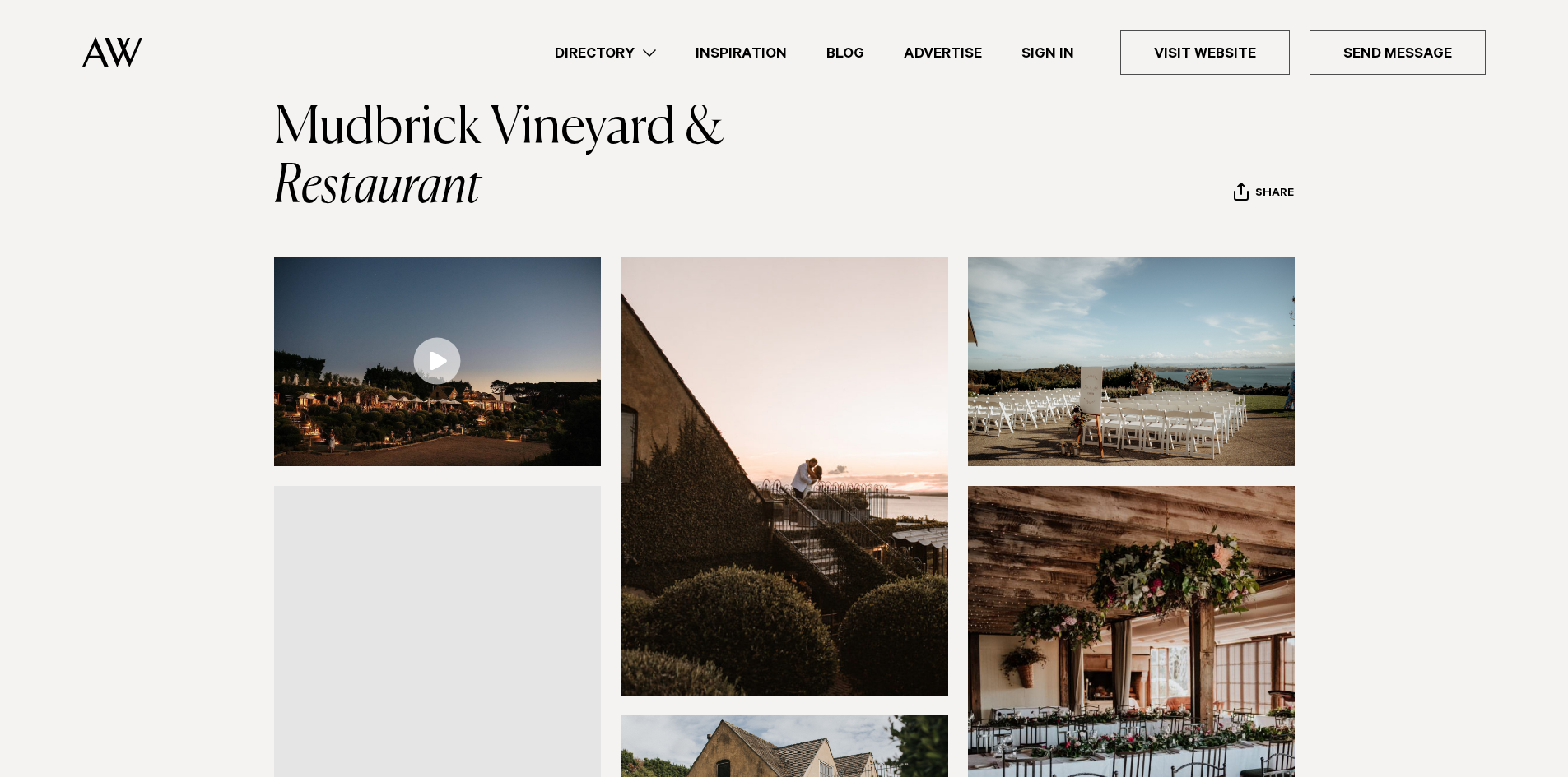
scroll to position [247, 0]
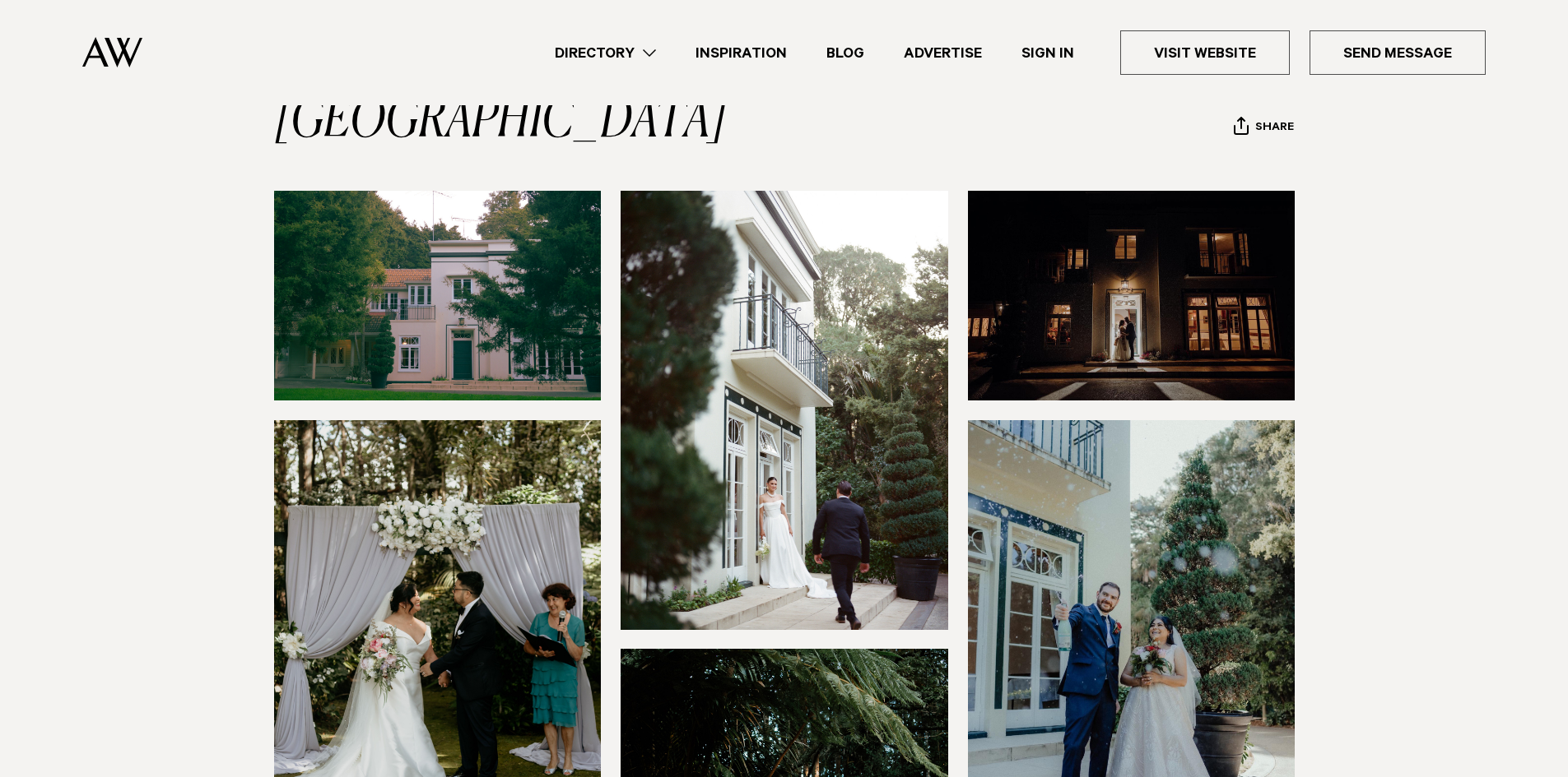
scroll to position [493, 0]
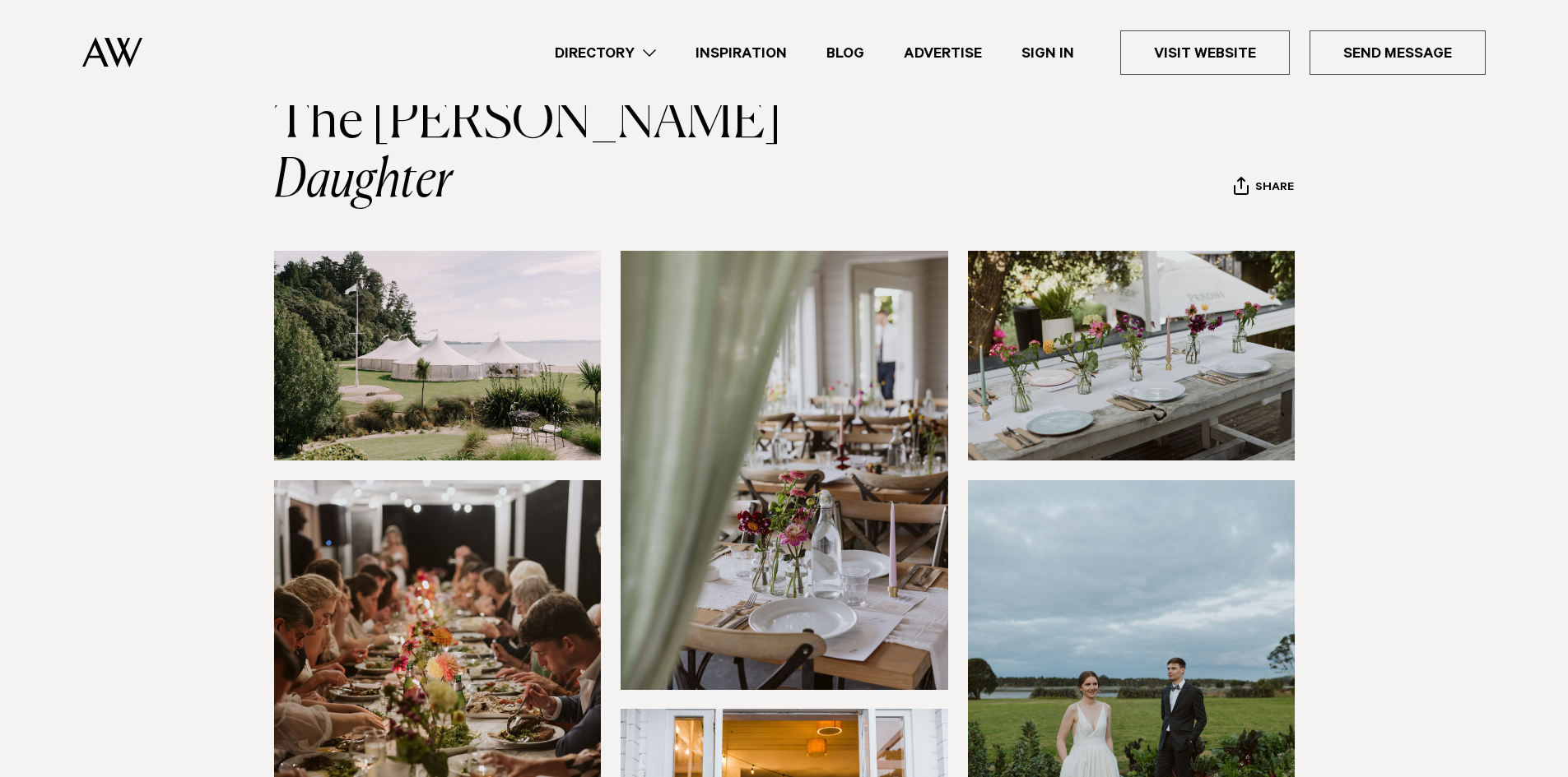
scroll to position [247, 0]
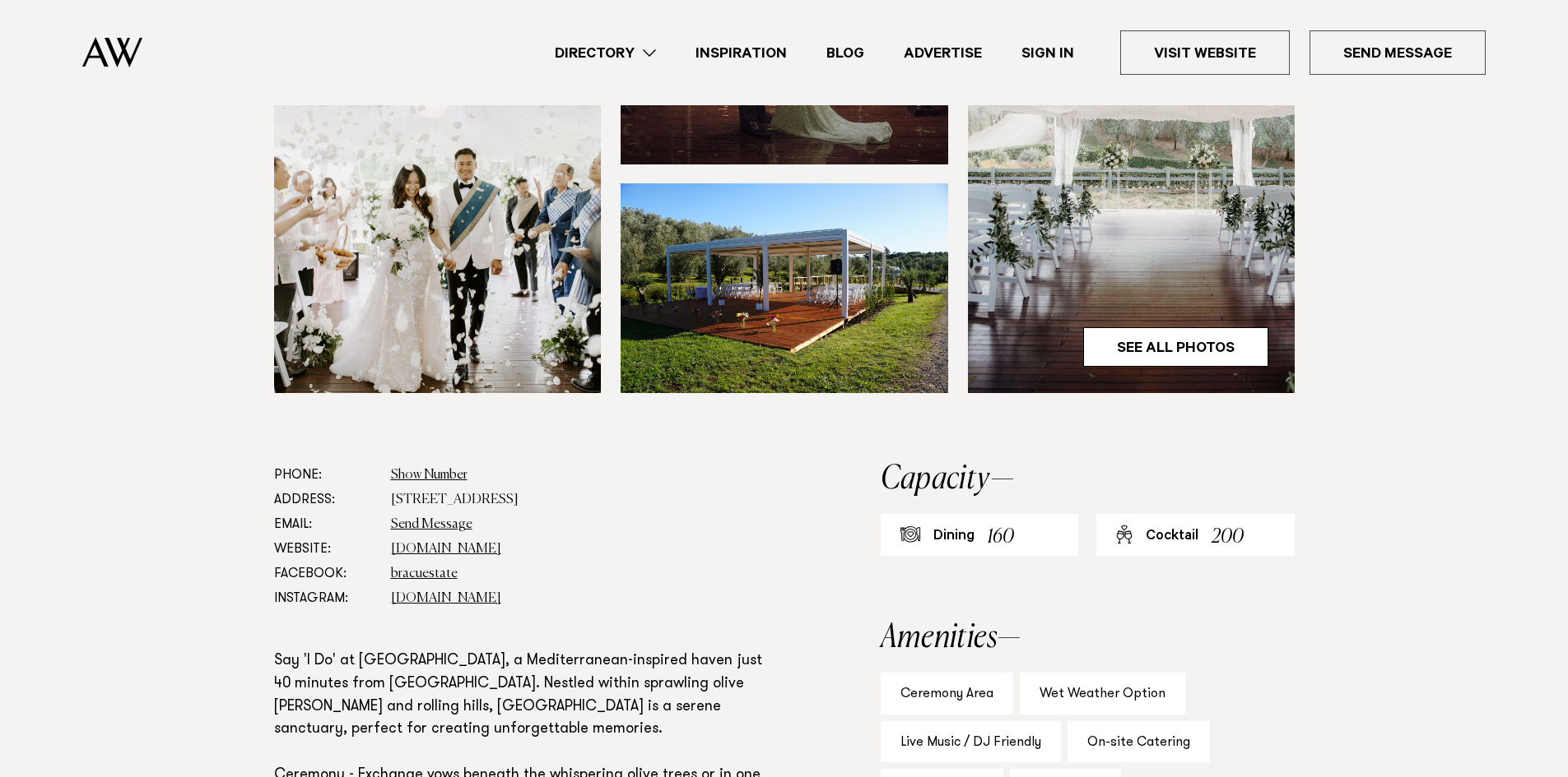
scroll to position [576, 0]
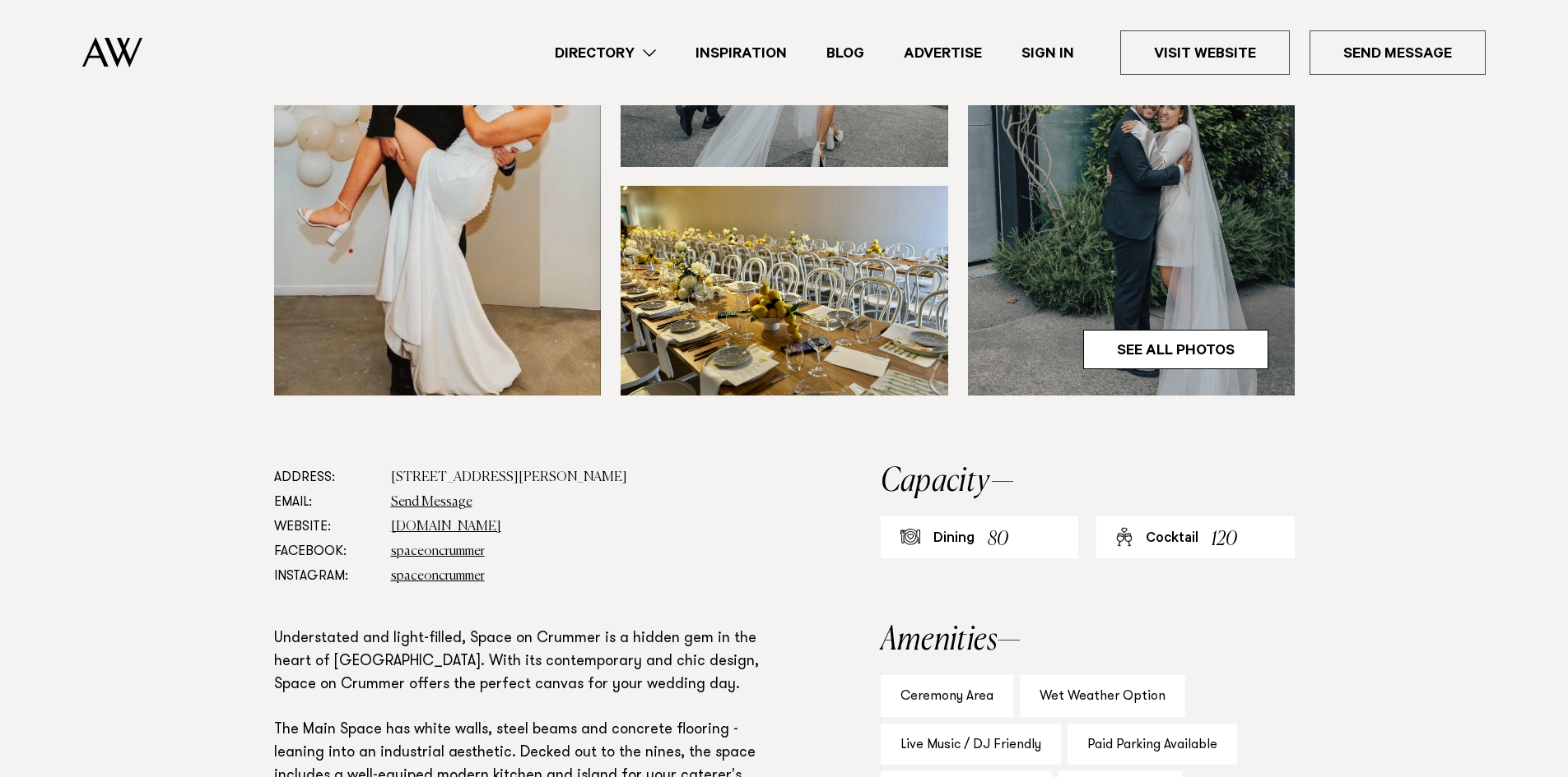
scroll to position [741, 0]
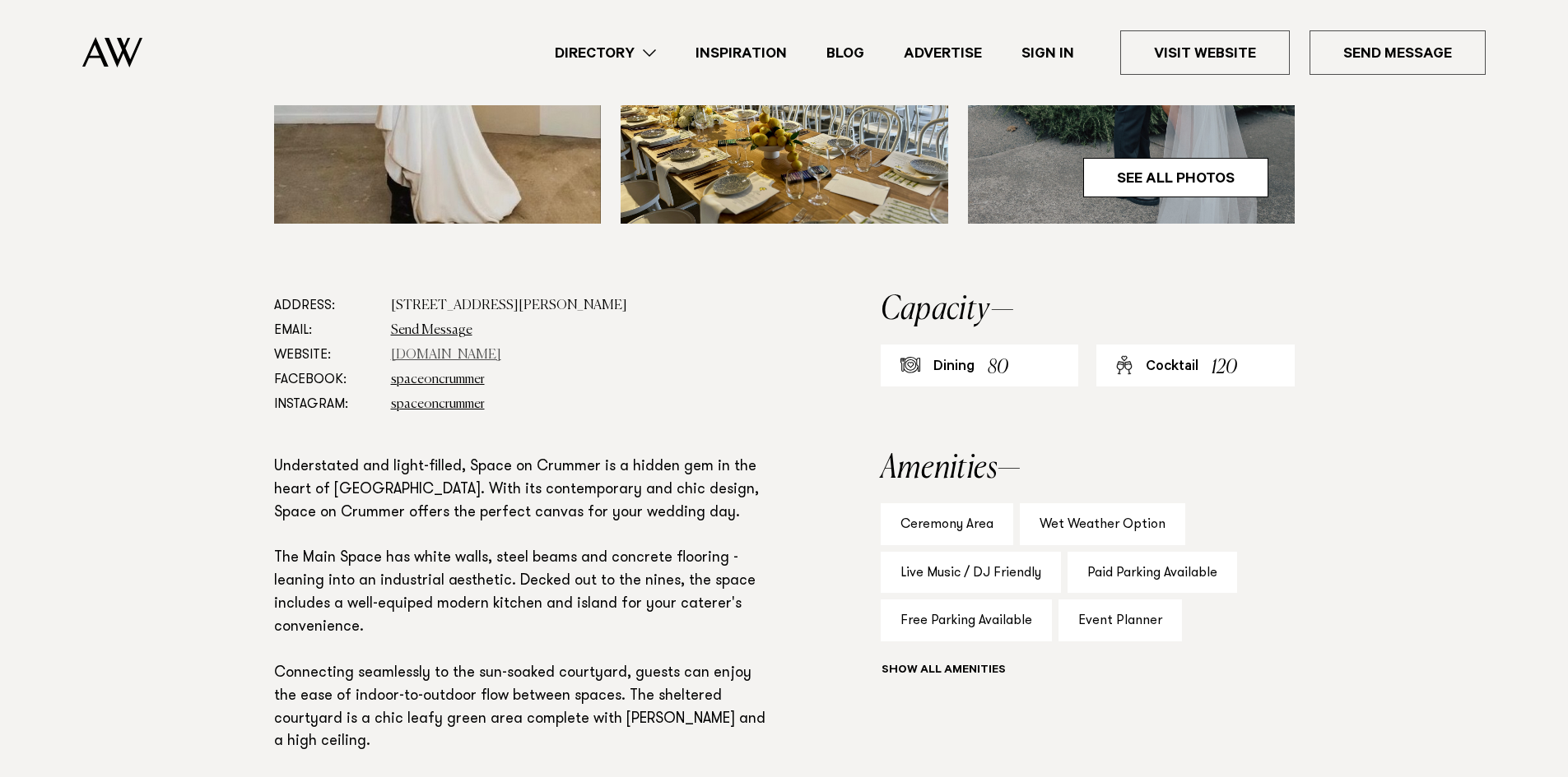
click at [461, 351] on link "spaceoncrummer.co.nz" at bounding box center [446, 355] width 111 height 14
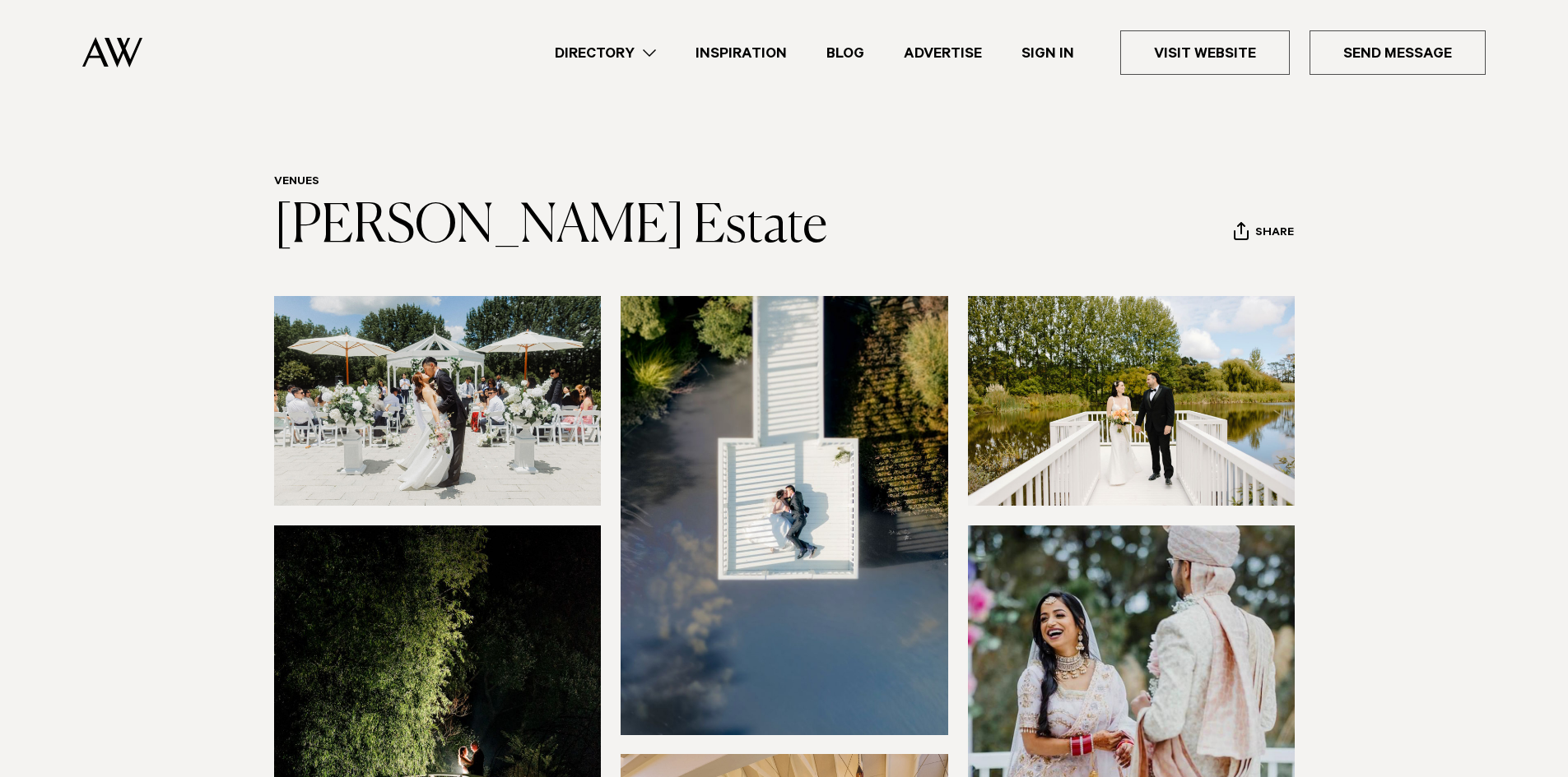
scroll to position [576, 0]
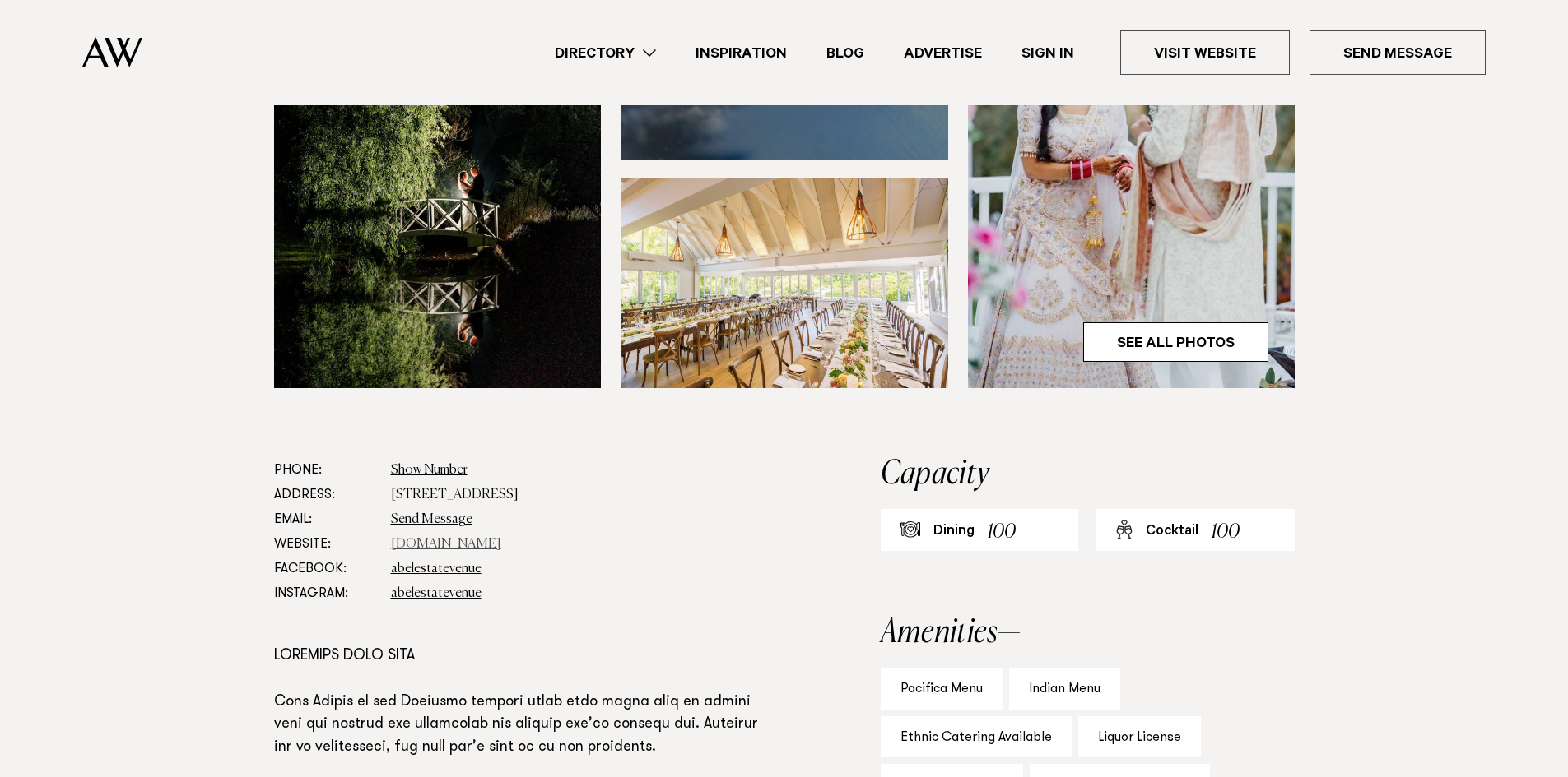
click at [439, 549] on link "abelestate.co.nz" at bounding box center [446, 544] width 111 height 14
